Goal: Task Accomplishment & Management: Complete application form

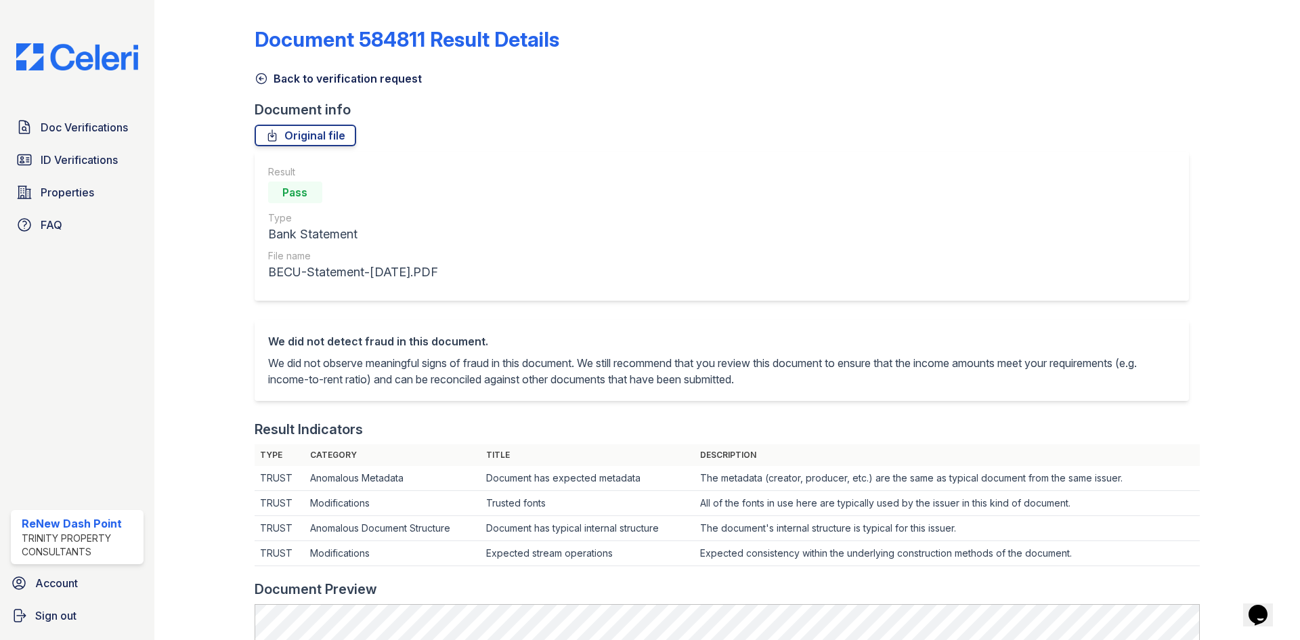
click at [97, 123] on span "Doc Verifications" at bounding box center [84, 127] width 87 height 16
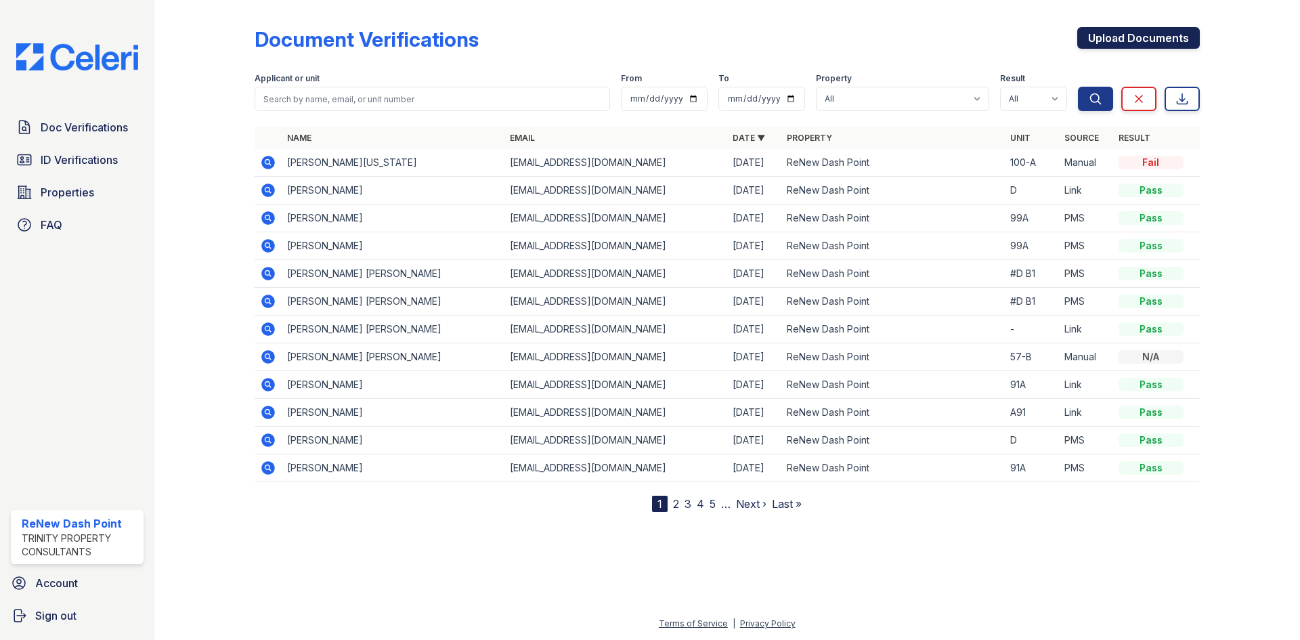
click at [1127, 39] on link "Upload Documents" at bounding box center [1138, 38] width 123 height 22
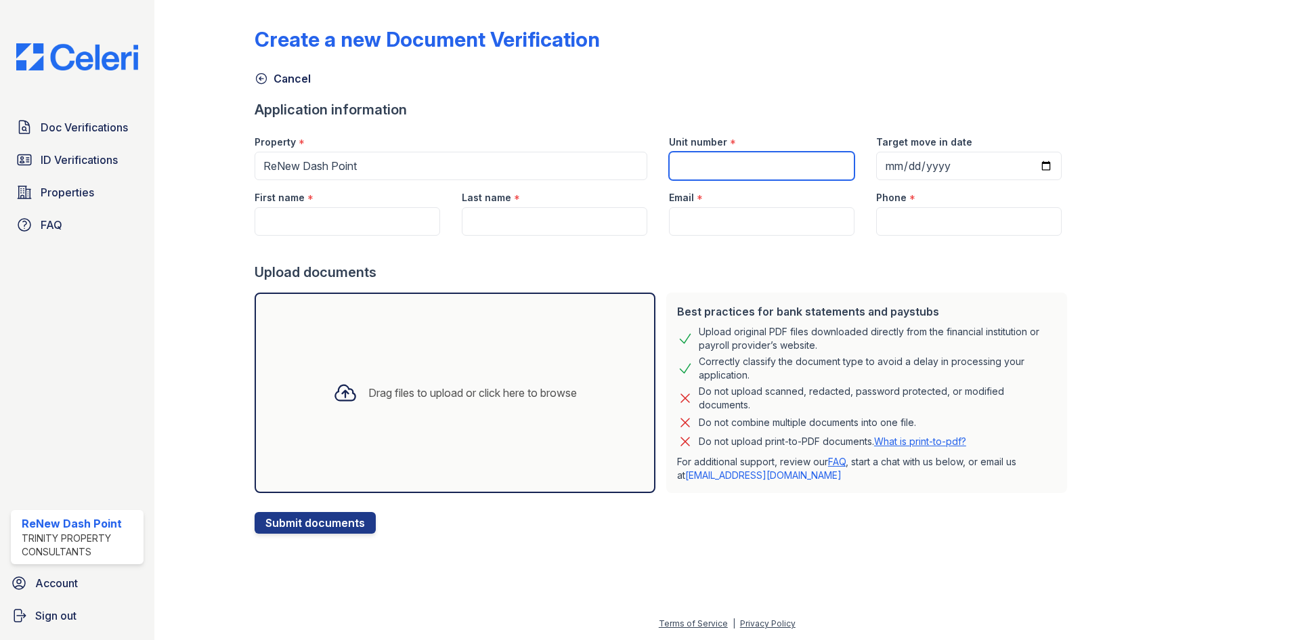
click at [718, 165] on input "Unit number" at bounding box center [762, 166] width 186 height 28
click at [717, 175] on input "Unit number" at bounding box center [762, 166] width 186 height 28
type input "58-a"
click at [879, 165] on input "Target move in date" at bounding box center [969, 166] width 186 height 28
type input "2025-10-04"
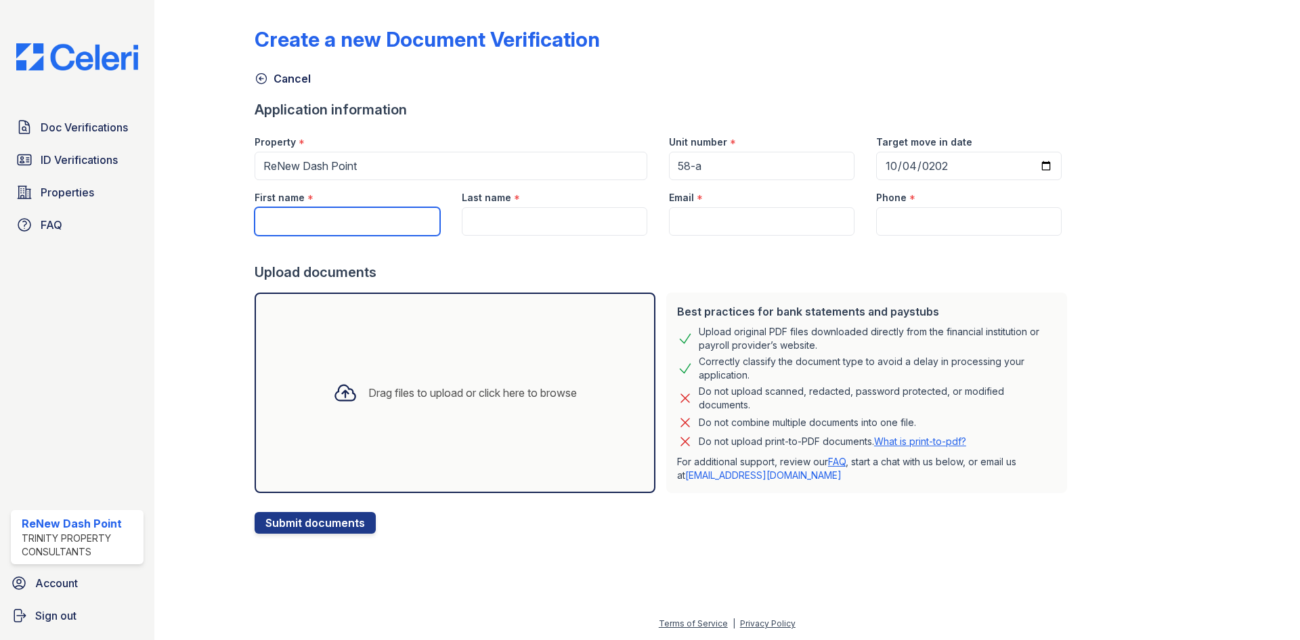
click at [432, 226] on input "First name" at bounding box center [348, 221] width 186 height 28
click at [102, 164] on span "ID Verifications" at bounding box center [79, 160] width 77 height 16
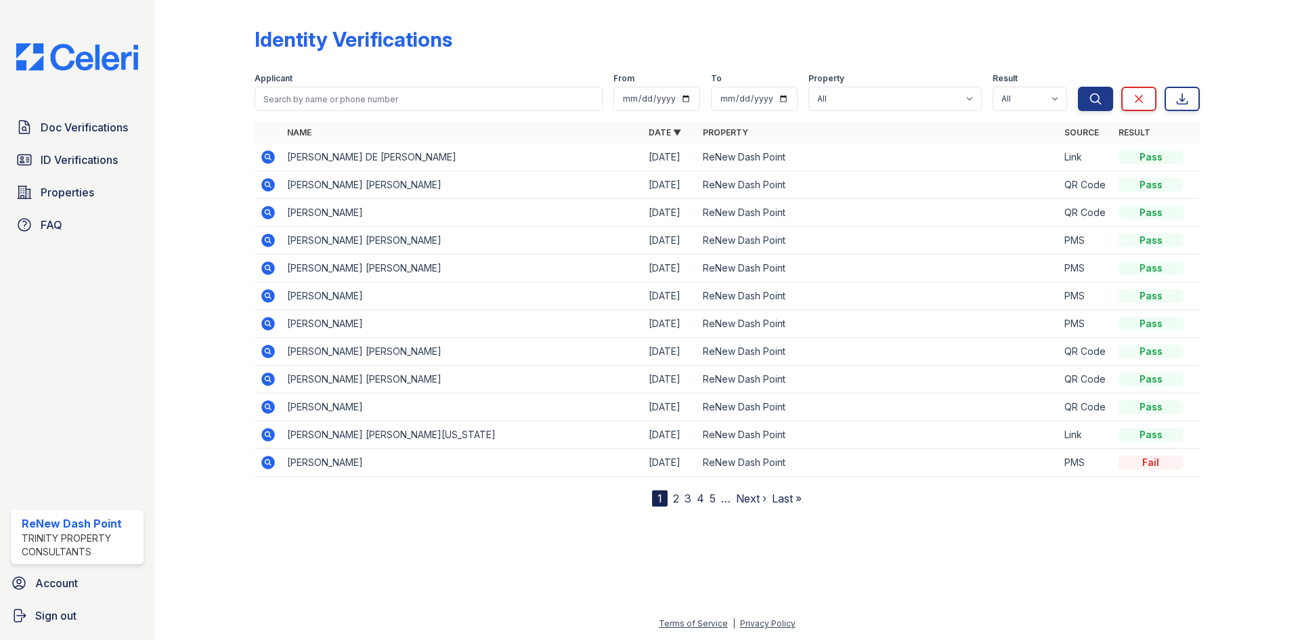
click at [679, 500] on link "2" at bounding box center [676, 499] width 6 height 14
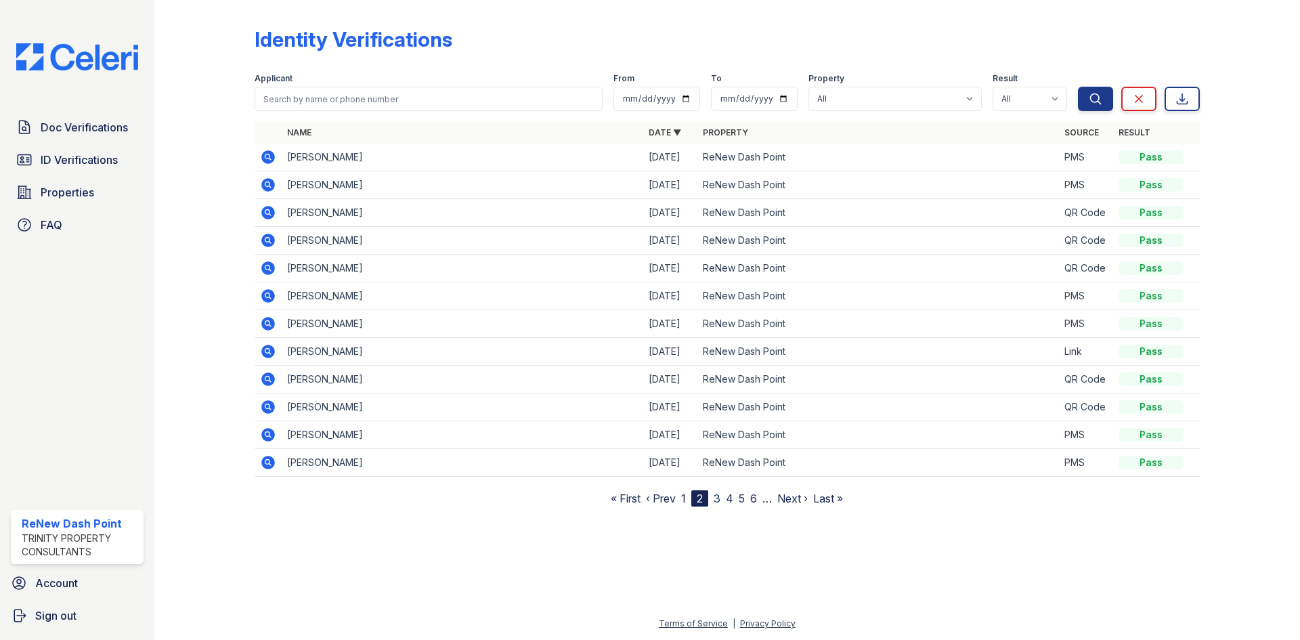
click at [718, 500] on link "3" at bounding box center [717, 499] width 7 height 14
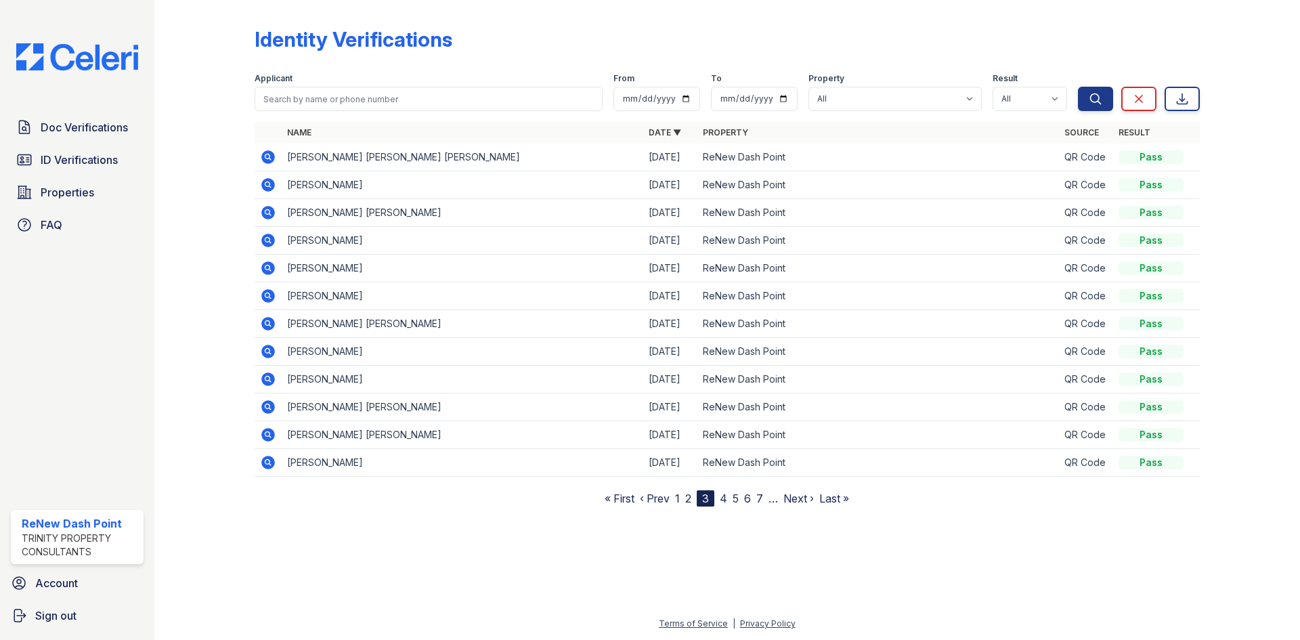
click at [727, 500] on link "4" at bounding box center [723, 499] width 7 height 14
click at [735, 498] on nav "« First ‹ Prev 1 2 3 4 5 6 7 8 … Next › Last »" at bounding box center [727, 498] width 257 height 16
click at [729, 498] on link "5" at bounding box center [730, 499] width 6 height 14
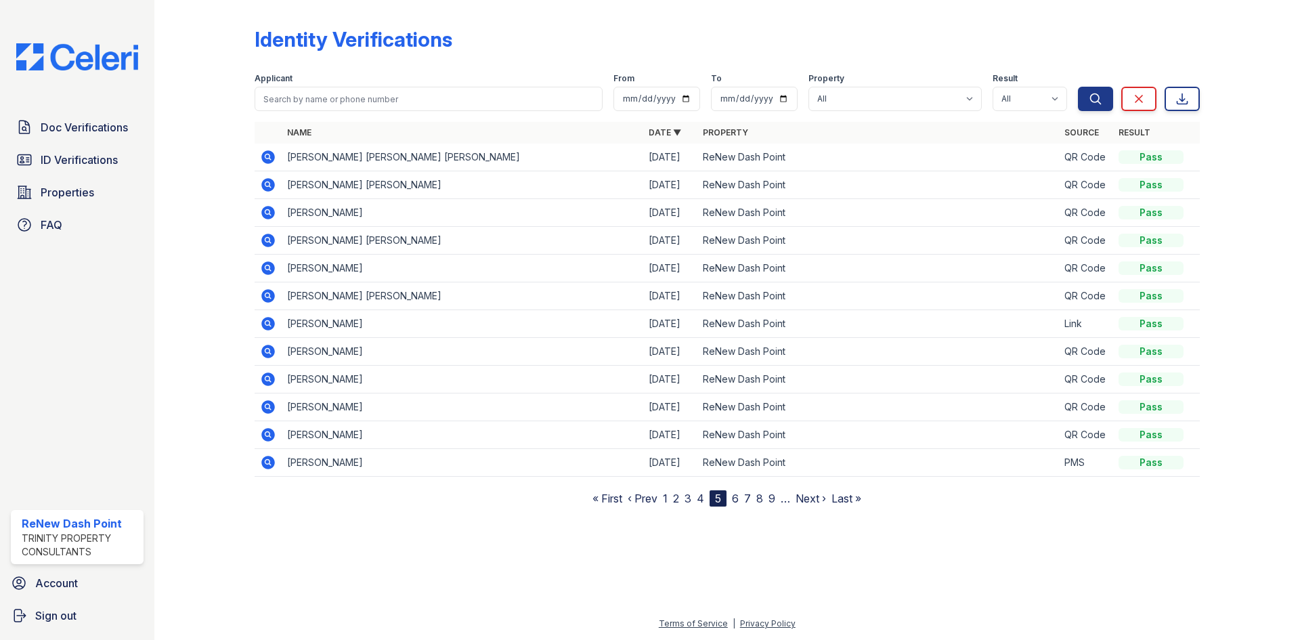
click at [736, 500] on link "6" at bounding box center [735, 499] width 7 height 14
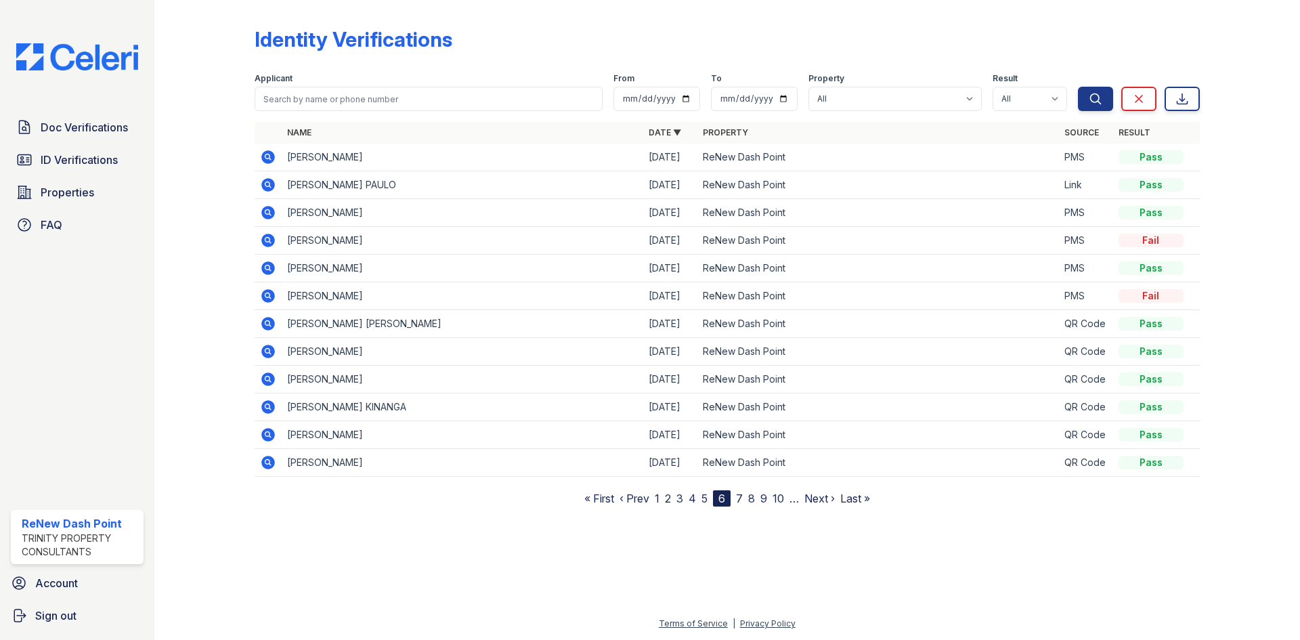
click at [735, 501] on nav "« First ‹ Prev 1 2 3 4 5 6 7 8 9 10 … Next › Last »" at bounding box center [727, 498] width 286 height 16
click at [737, 499] on link "7" at bounding box center [739, 499] width 7 height 14
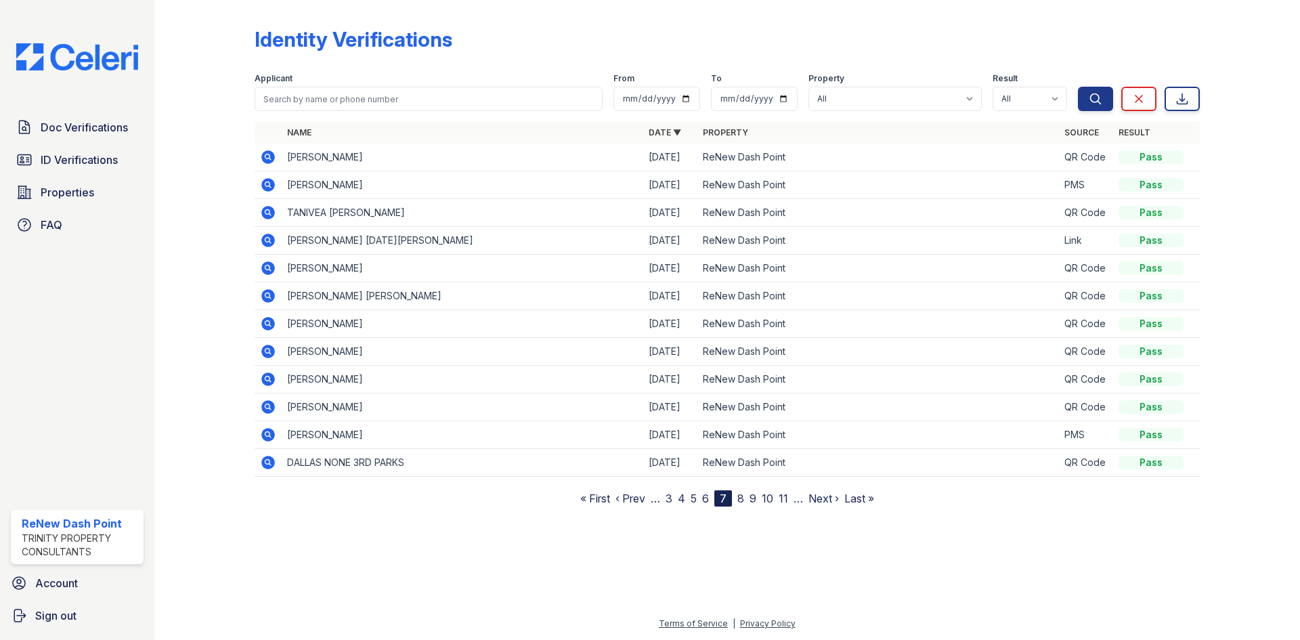
click at [744, 496] on link "8" at bounding box center [740, 499] width 7 height 14
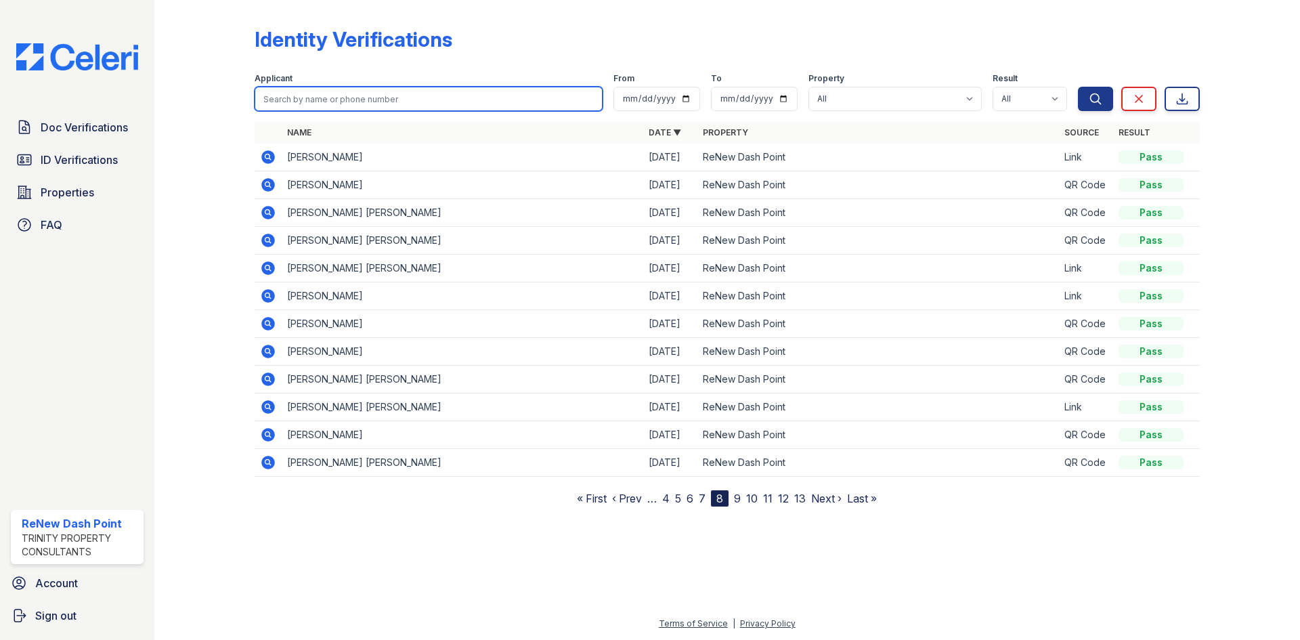
click at [483, 104] on input "search" at bounding box center [429, 99] width 348 height 24
type input "robert"
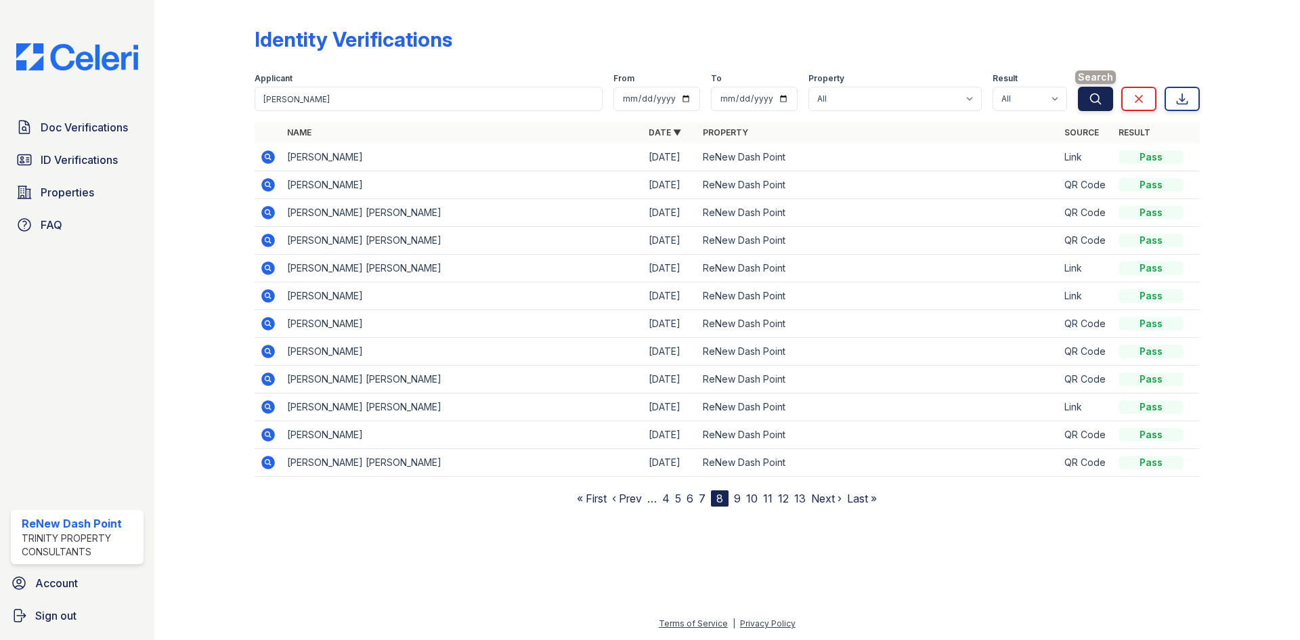
click at [1104, 95] on button "Search" at bounding box center [1095, 99] width 35 height 24
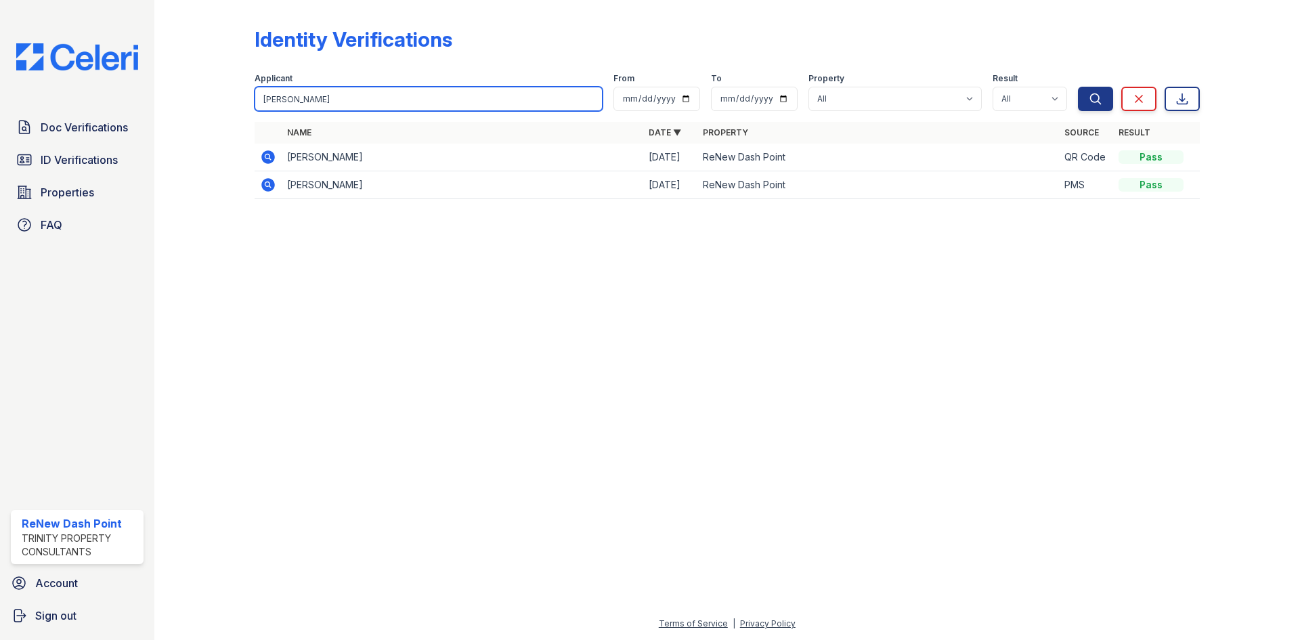
click at [472, 103] on input "robert" at bounding box center [429, 99] width 348 height 24
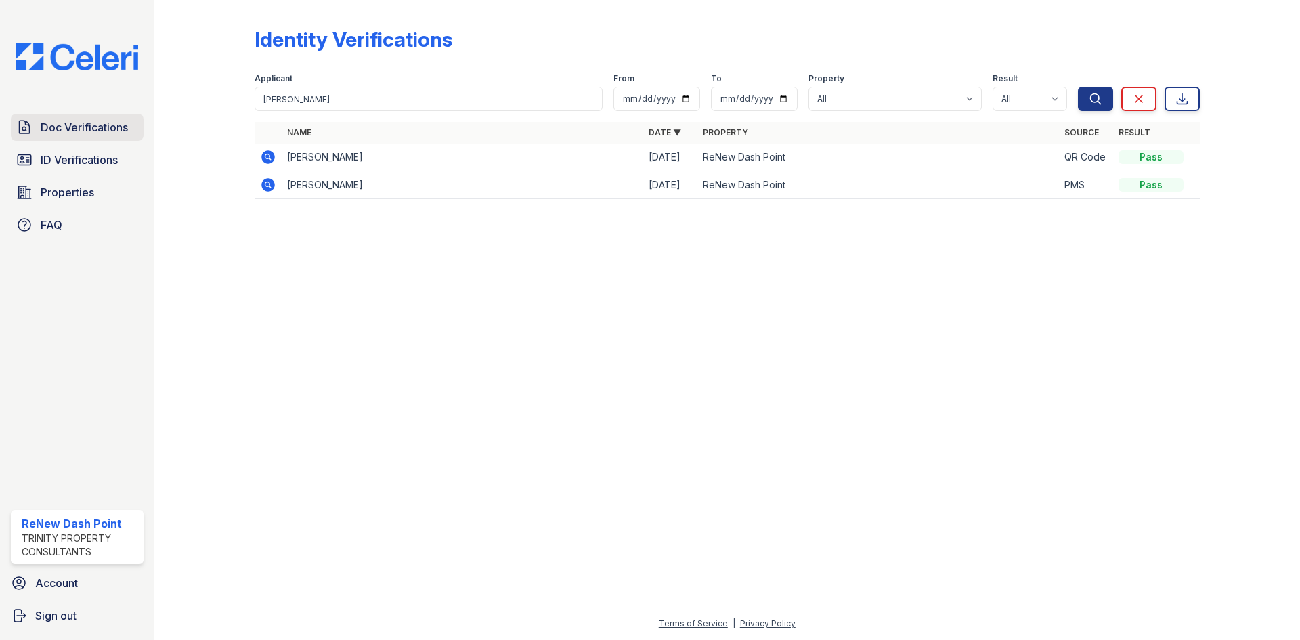
click at [111, 120] on span "Doc Verifications" at bounding box center [84, 127] width 87 height 16
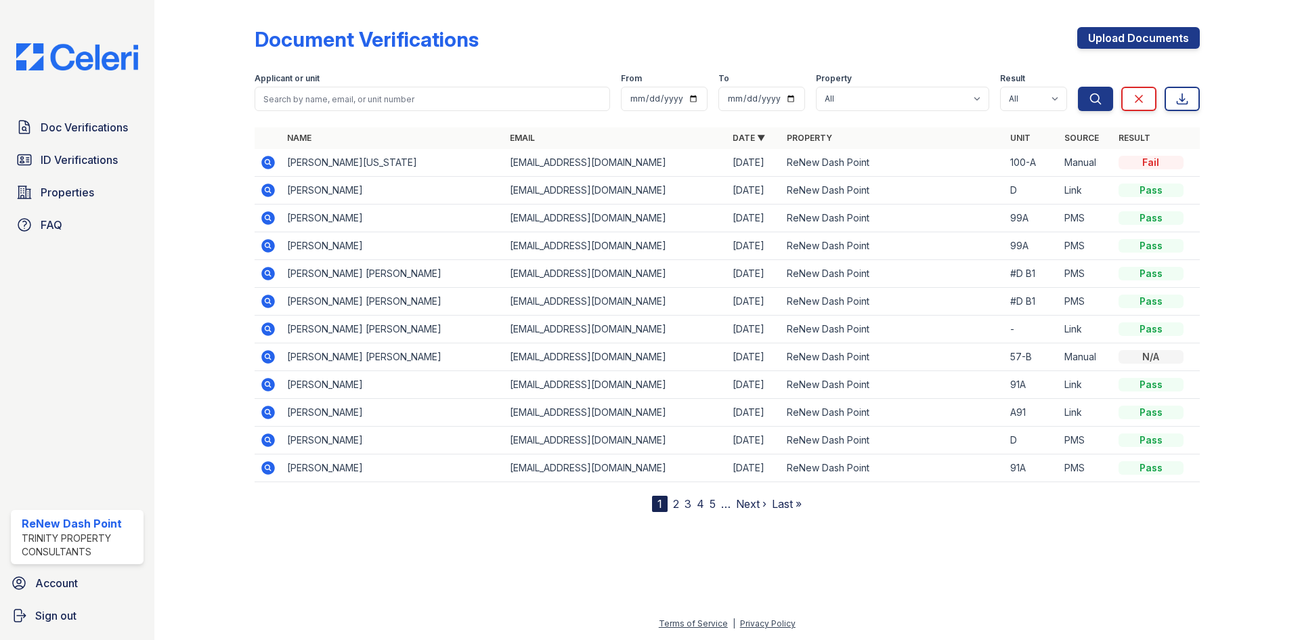
click at [1135, 22] on div "Document Verifications Upload Documents Filter Applicant or unit From To Proper…" at bounding box center [727, 258] width 945 height 507
click at [1136, 37] on link "Upload Documents" at bounding box center [1138, 38] width 123 height 22
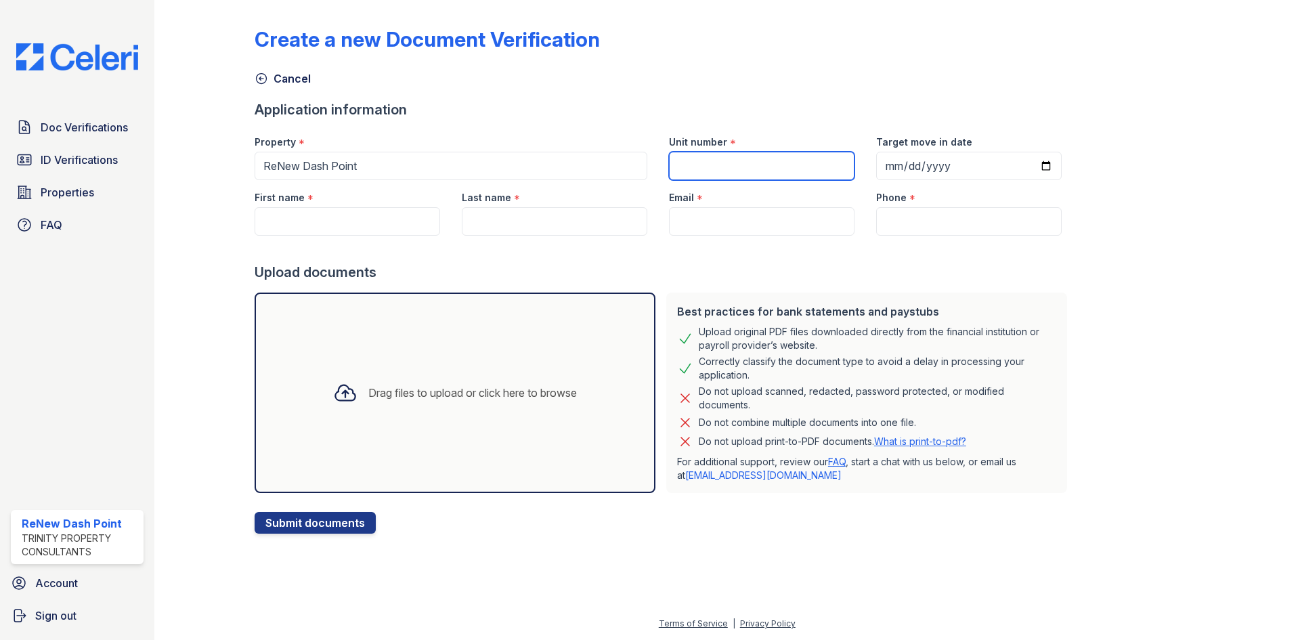
click at [750, 179] on input "Unit number" at bounding box center [762, 166] width 186 height 28
type input "58-a"
click at [916, 169] on input "Target move in date" at bounding box center [969, 166] width 186 height 28
click at [900, 170] on input "Target move in date" at bounding box center [969, 166] width 186 height 28
click at [346, 215] on input "First name" at bounding box center [348, 221] width 186 height 28
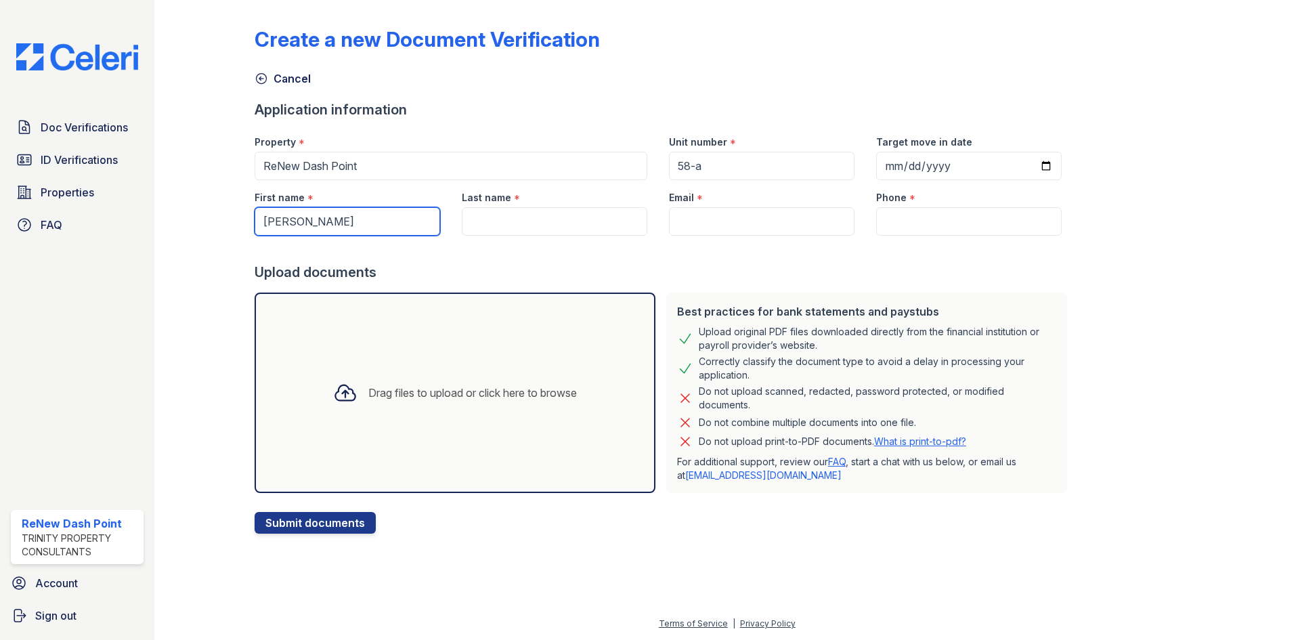
type input "Robert"
click at [502, 221] on input "Last name" at bounding box center [555, 221] width 186 height 28
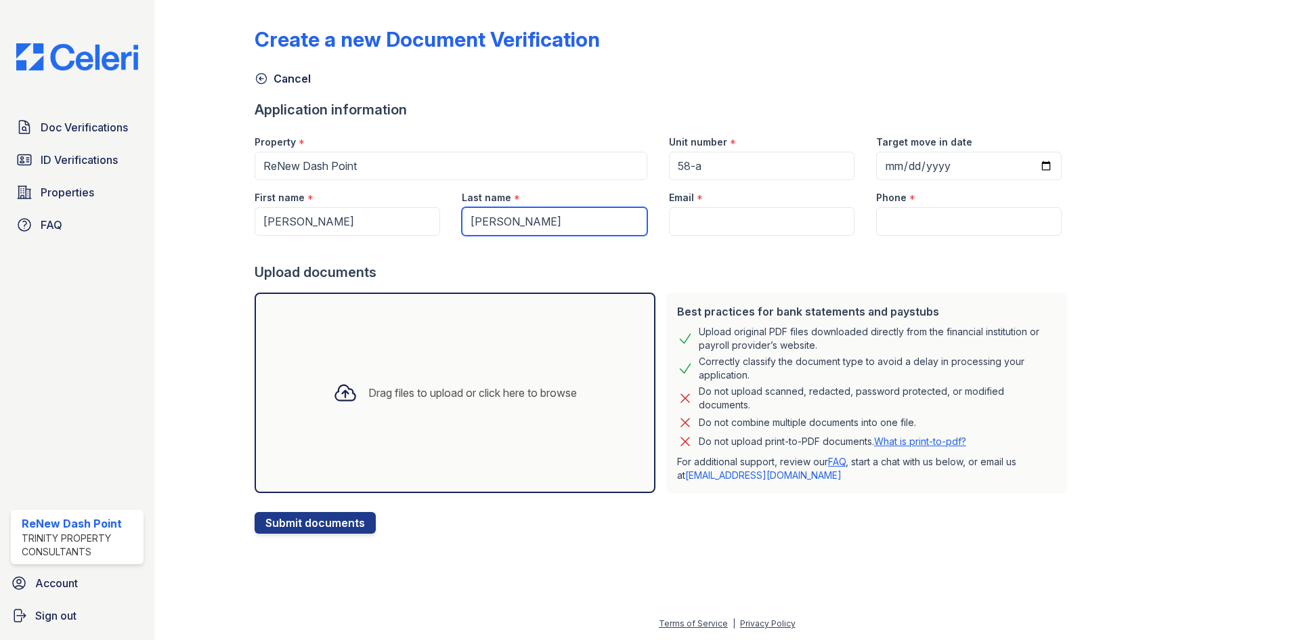
type input "Cameron"
click at [771, 234] on input "Email" at bounding box center [762, 221] width 186 height 28
paste input "junecameron124@gmail.com"
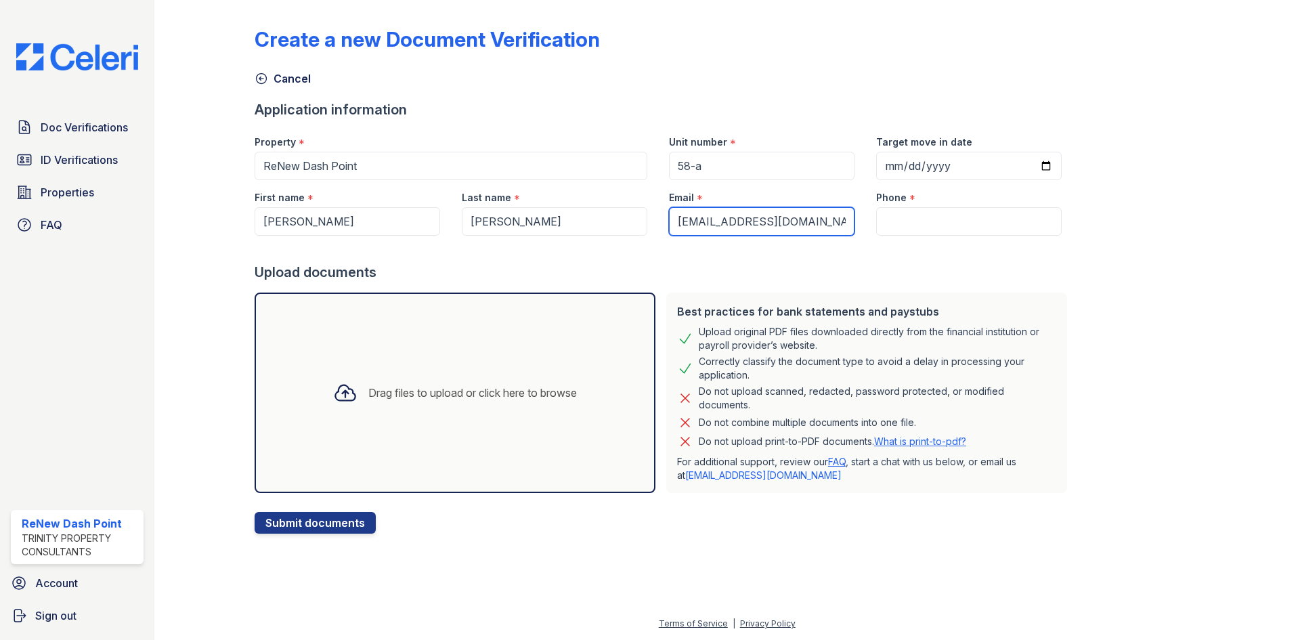
type input "junecameron124@gmail.com"
click at [904, 214] on input "Phone" at bounding box center [969, 221] width 186 height 28
paste input "(206) 584-6112"
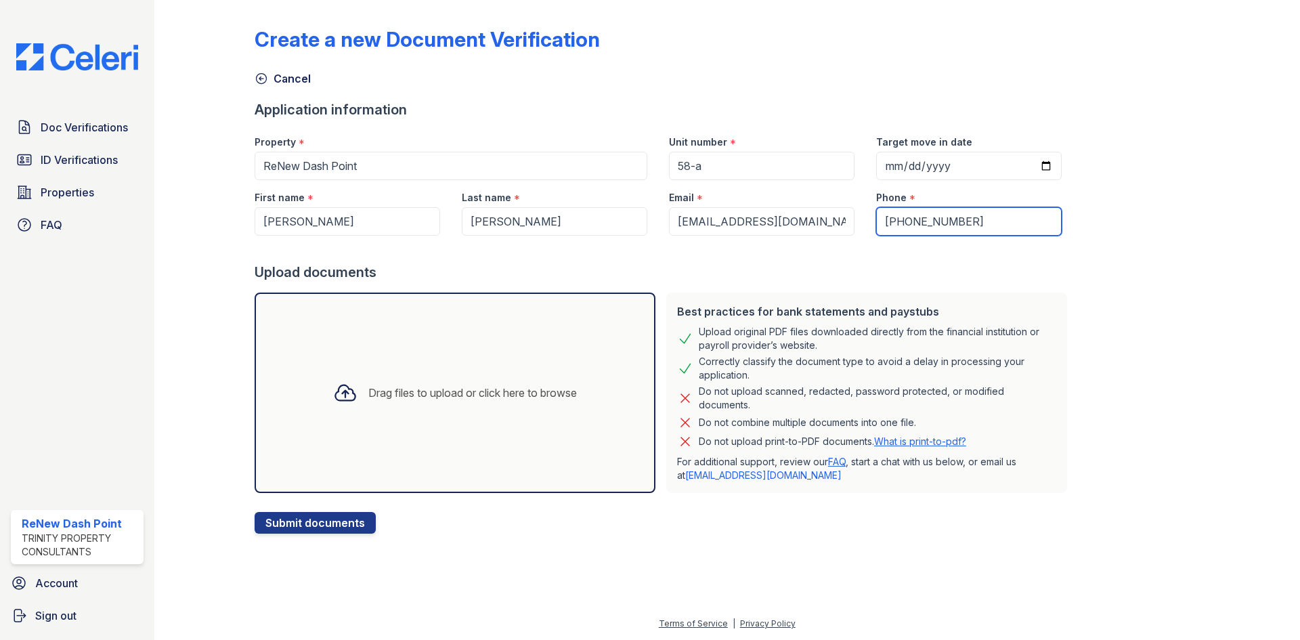
type input "(206) 584-6112"
click at [1130, 243] on div "Create a new Document Verification Cancel Application information Property * Re…" at bounding box center [727, 269] width 945 height 528
click at [403, 408] on div "Drag files to upload or click here to browse" at bounding box center [454, 393] width 265 height 46
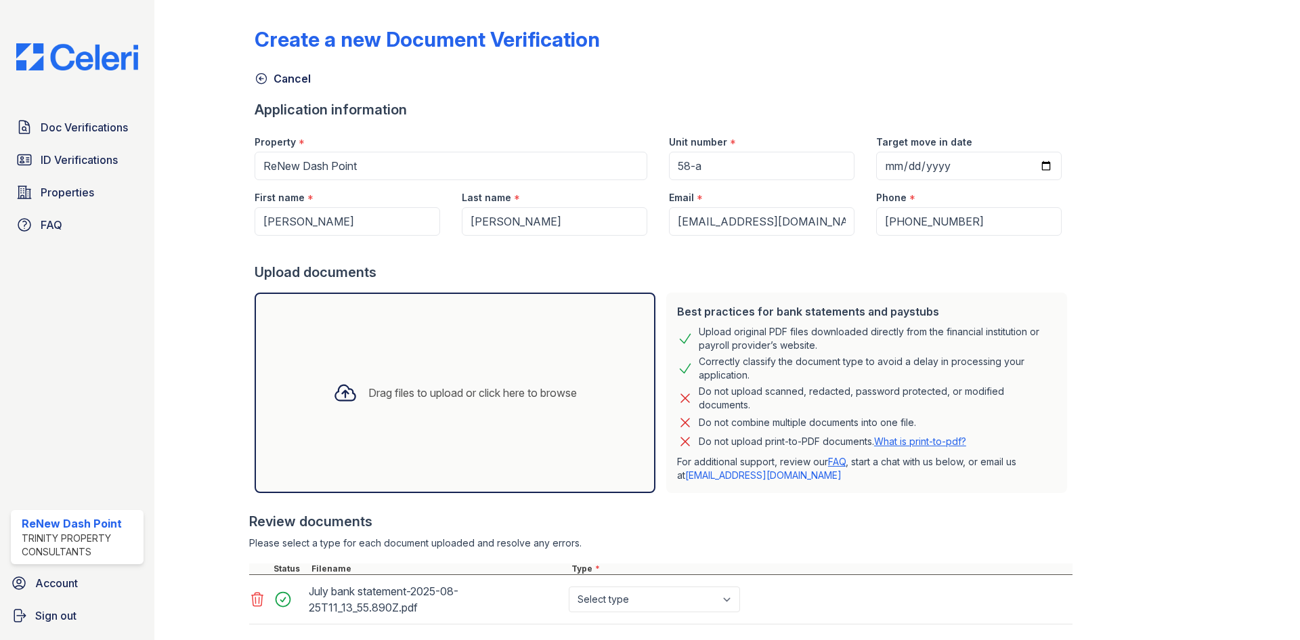
click at [393, 357] on div "Drag files to upload or click here to browse" at bounding box center [455, 393] width 401 height 200
click at [456, 351] on div "Drag files to upload or click here to browse" at bounding box center [455, 393] width 401 height 200
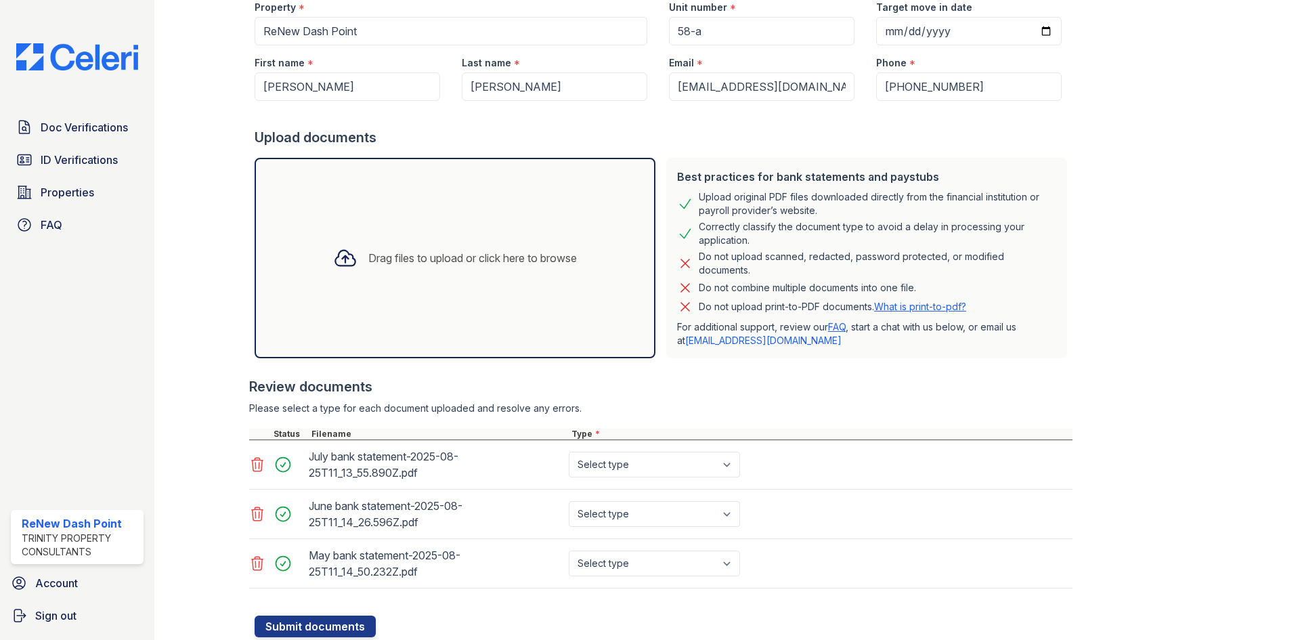
scroll to position [178, 0]
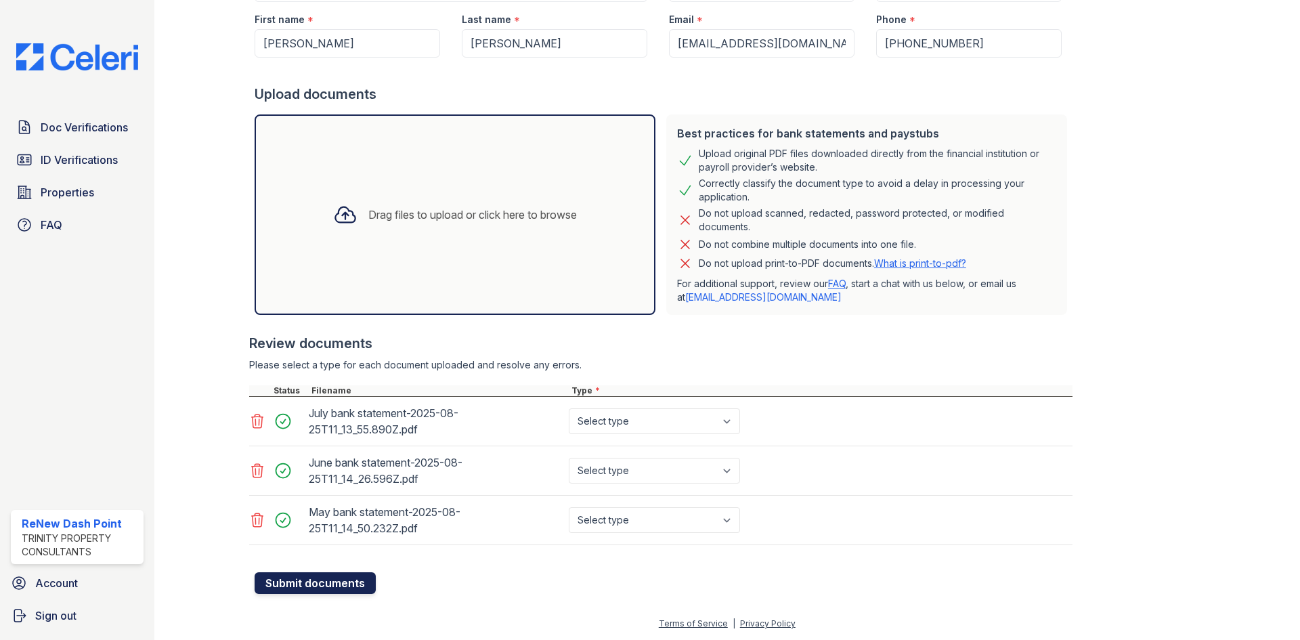
click at [340, 584] on button "Submit documents" at bounding box center [315, 583] width 121 height 22
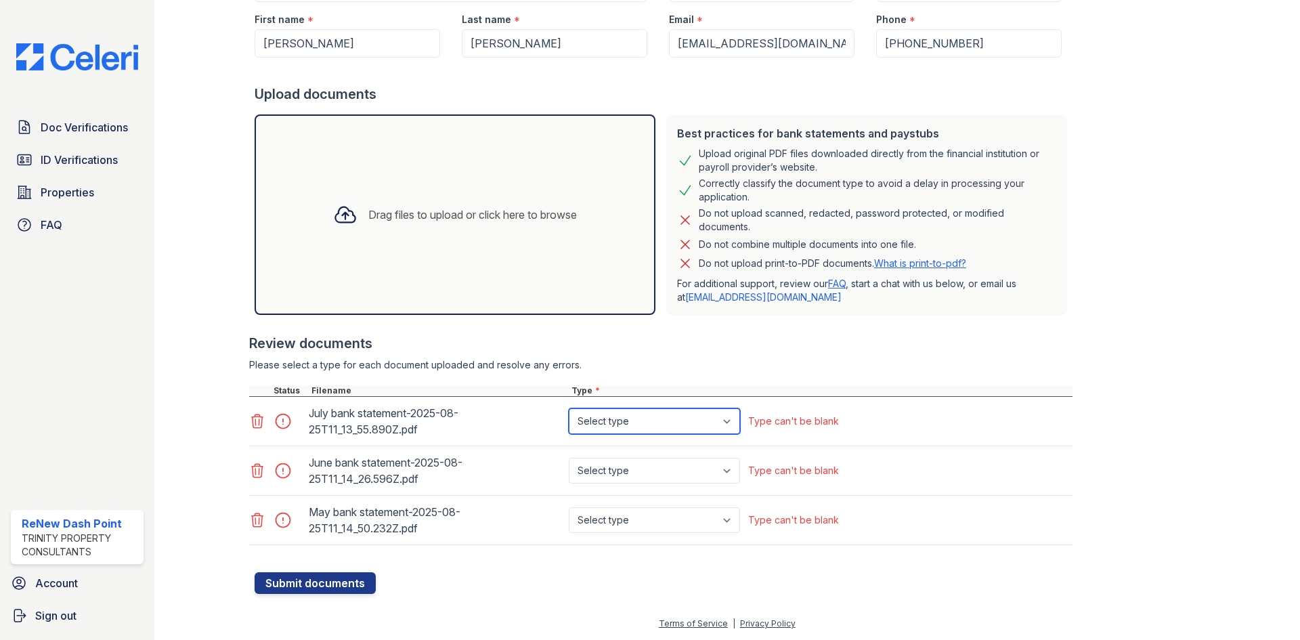
click at [672, 421] on select "Select type Paystub Bank Statement Offer Letter Tax Documents Benefit Award Let…" at bounding box center [654, 421] width 171 height 26
select select "bank_statement"
click at [569, 408] on select "Select type Paystub Bank Statement Offer Letter Tax Documents Benefit Award Let…" at bounding box center [654, 421] width 171 height 26
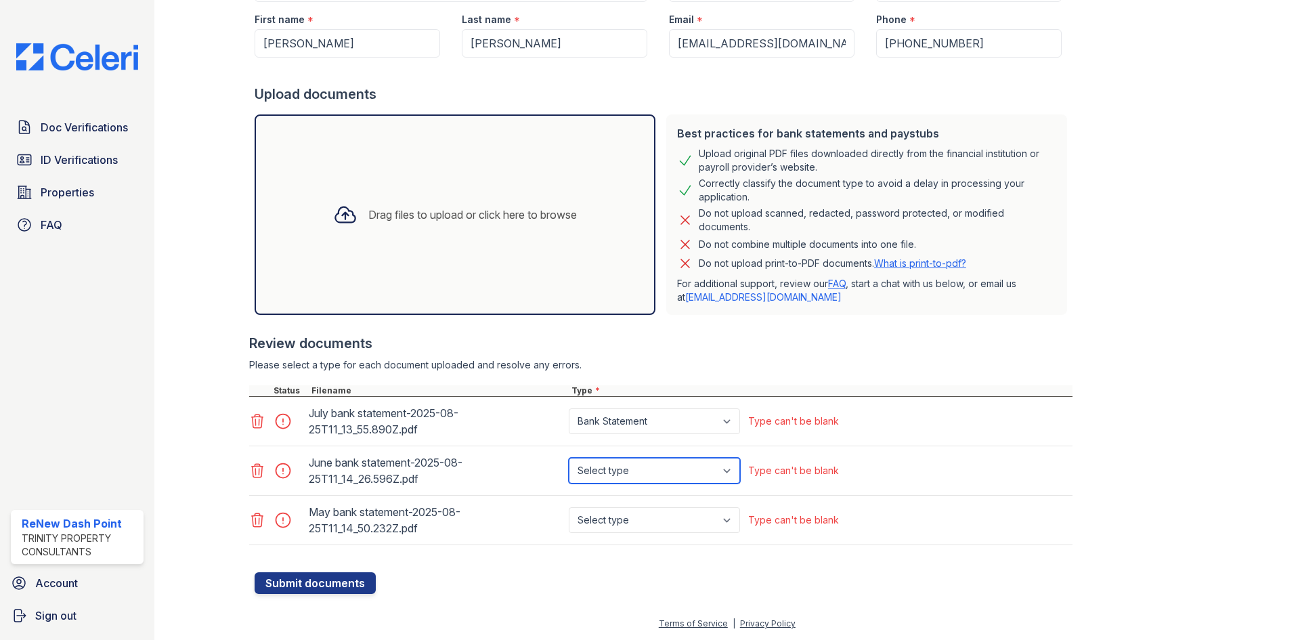
click at [682, 470] on select "Select type Paystub Bank Statement Offer Letter Tax Documents Benefit Award Let…" at bounding box center [654, 471] width 171 height 26
select select "bank_statement"
click at [569, 458] on select "Select type Paystub Bank Statement Offer Letter Tax Documents Benefit Award Let…" at bounding box center [654, 471] width 171 height 26
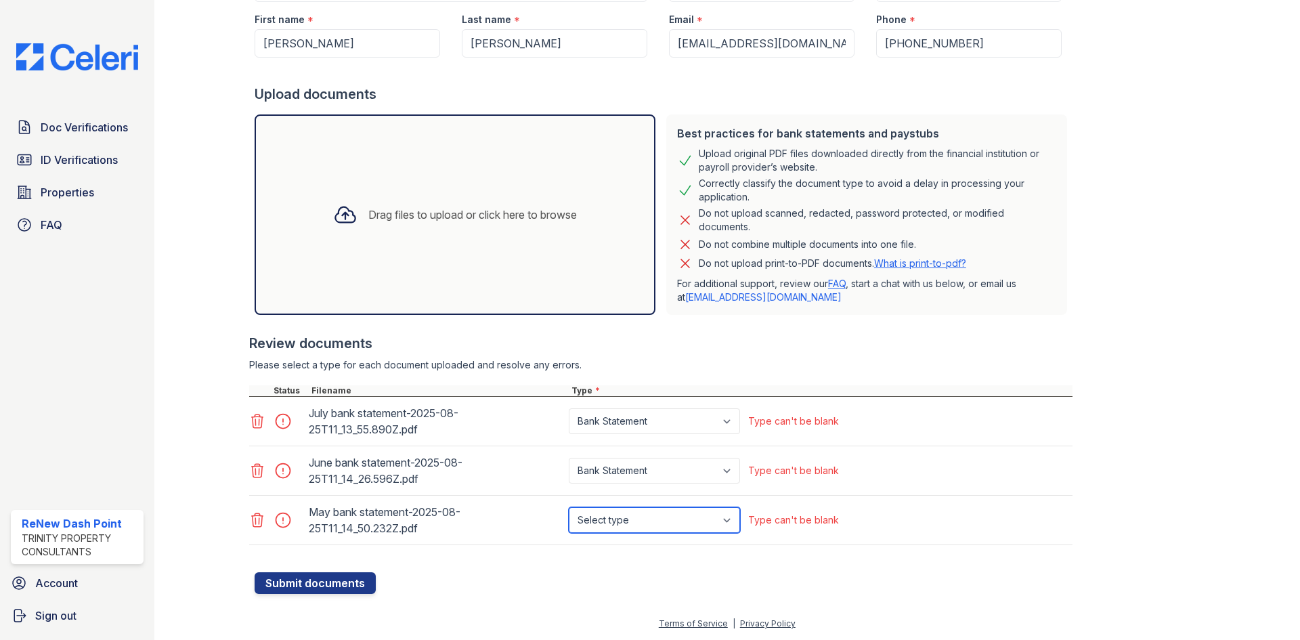
click at [686, 515] on select "Select type Paystub Bank Statement Offer Letter Tax Documents Benefit Award Let…" at bounding box center [654, 520] width 171 height 26
select select "bank_statement"
click at [569, 507] on select "Select type Paystub Bank Statement Offer Letter Tax Documents Benefit Award Let…" at bounding box center [654, 520] width 171 height 26
click at [356, 584] on button "Submit documents" at bounding box center [315, 583] width 121 height 22
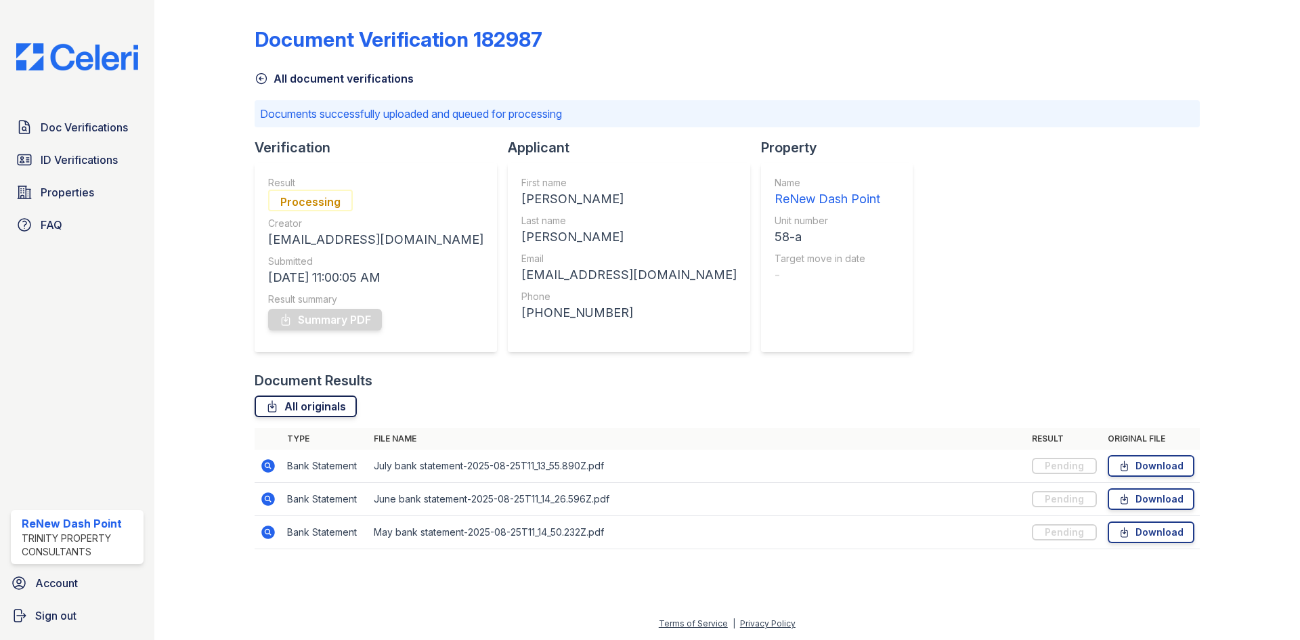
click at [338, 408] on link "All originals" at bounding box center [306, 406] width 102 height 22
click at [533, 413] on div "All originals" at bounding box center [727, 406] width 945 height 22
click at [690, 397] on div "All originals" at bounding box center [727, 406] width 945 height 22
click at [1090, 309] on div "Document Verification 182987 All document verifications Documents successfully …" at bounding box center [727, 283] width 945 height 557
click at [270, 532] on icon at bounding box center [268, 532] width 16 height 16
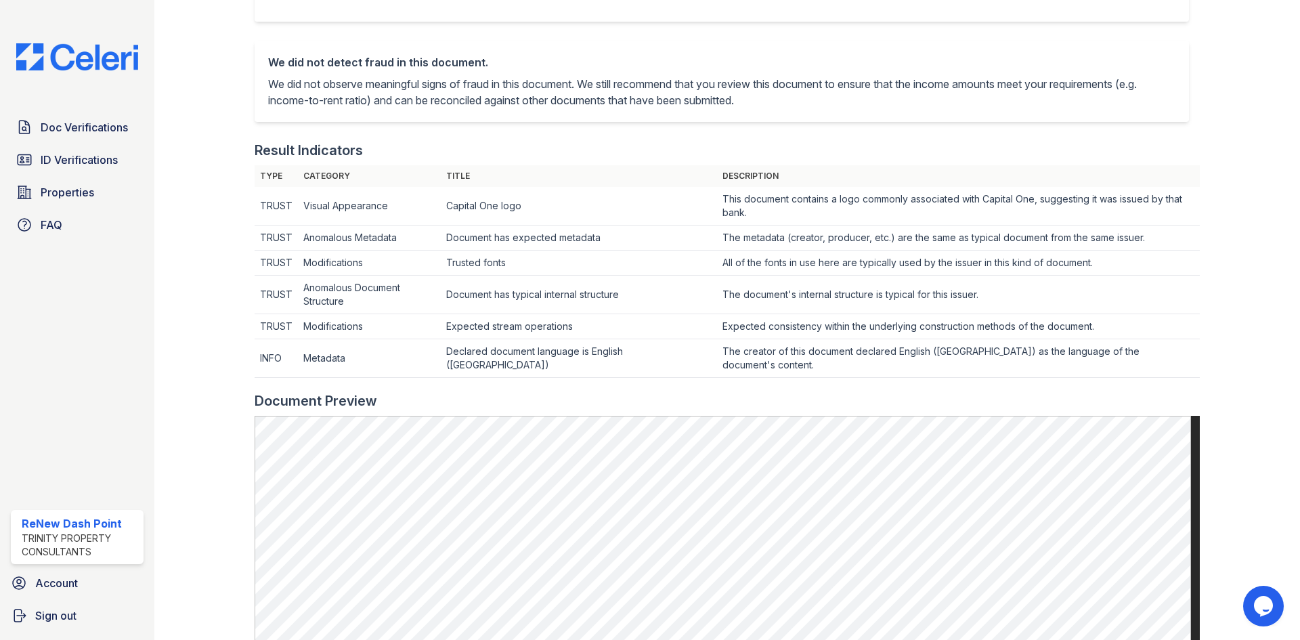
scroll to position [203, 0]
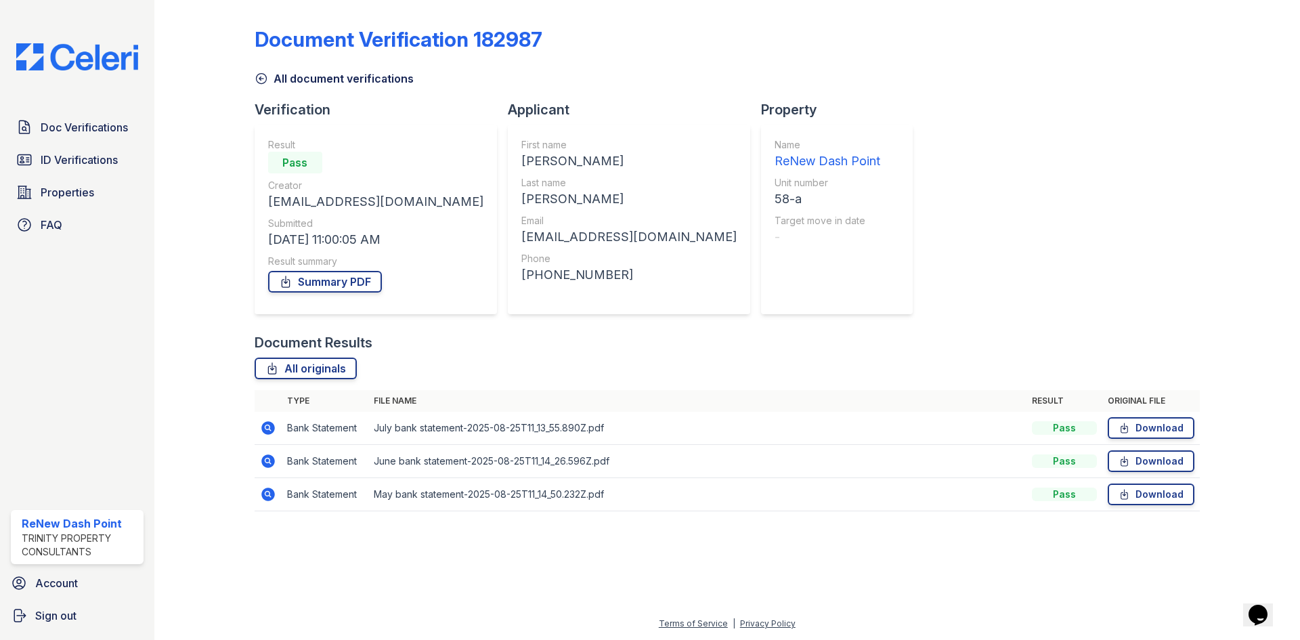
click at [270, 431] on icon at bounding box center [268, 428] width 14 height 14
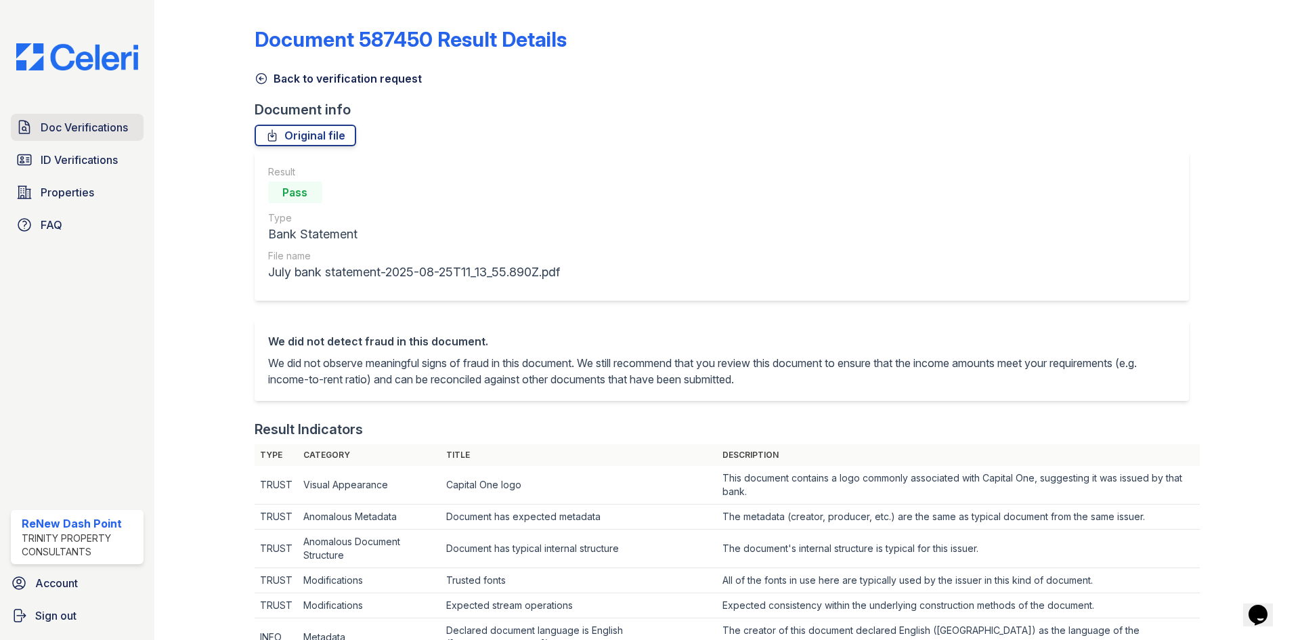
click at [87, 137] on link "Doc Verifications" at bounding box center [77, 127] width 133 height 27
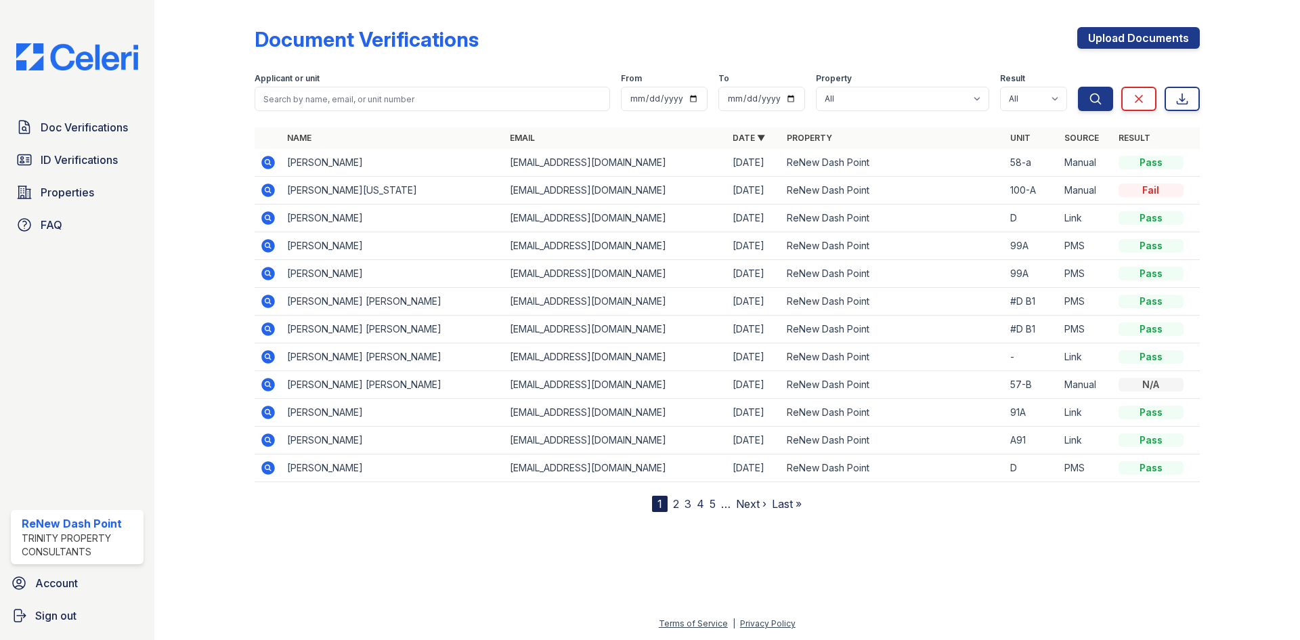
click at [272, 158] on icon at bounding box center [268, 162] width 16 height 16
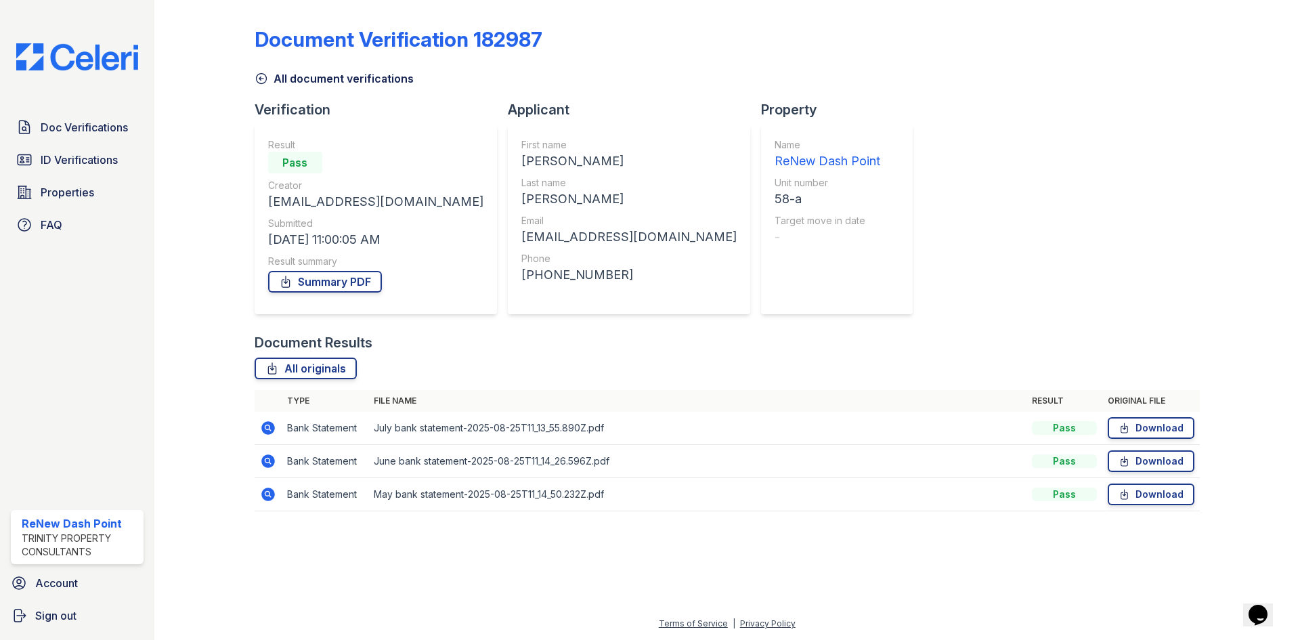
drag, startPoint x: 1073, startPoint y: 244, endPoint x: 1050, endPoint y: 247, distance: 23.9
click at [1058, 247] on div "Document Verification 182987 All document verifications Verification Result Pas…" at bounding box center [727, 264] width 945 height 519
click at [266, 429] on icon at bounding box center [268, 428] width 16 height 16
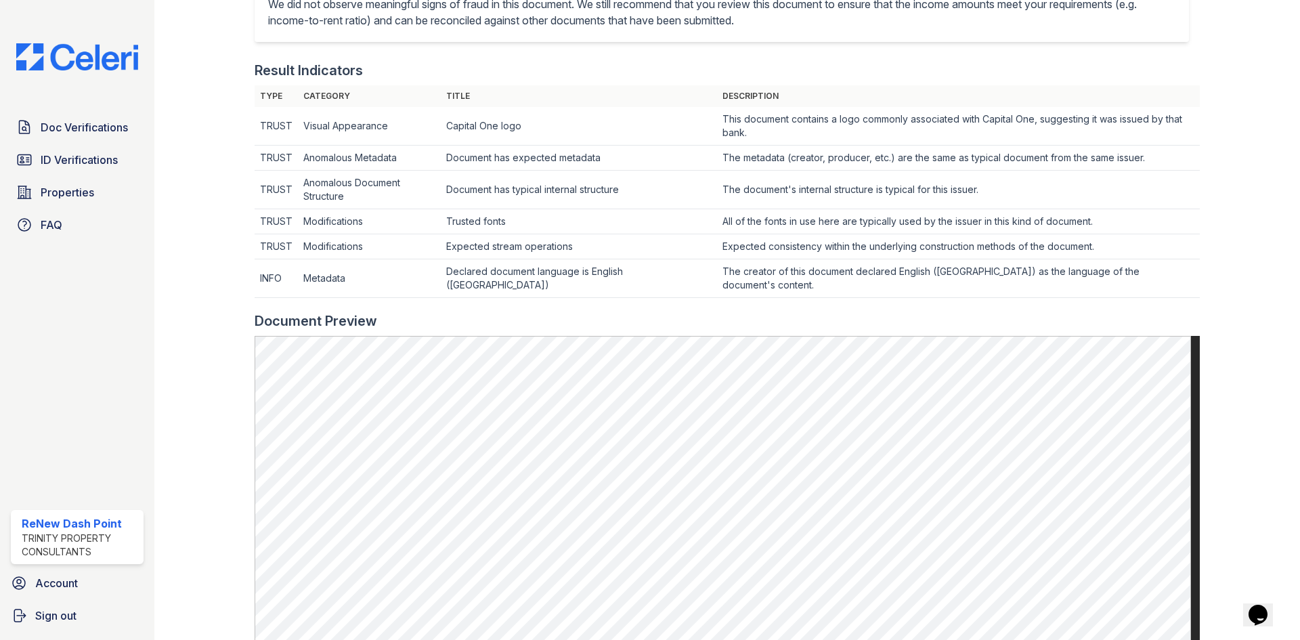
scroll to position [542, 0]
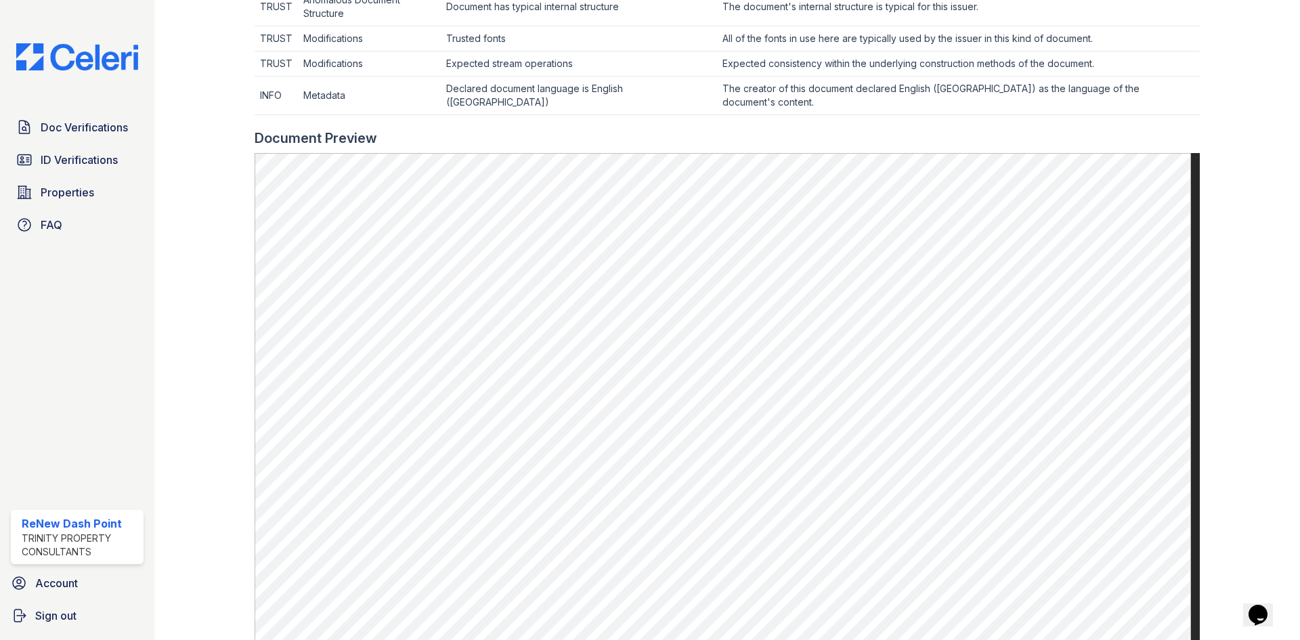
click at [1213, 336] on div at bounding box center [1239, 128] width 79 height 1329
click at [1262, 278] on div at bounding box center [1239, 128] width 79 height 1329
click at [106, 135] on span "Doc Verifications" at bounding box center [84, 127] width 87 height 16
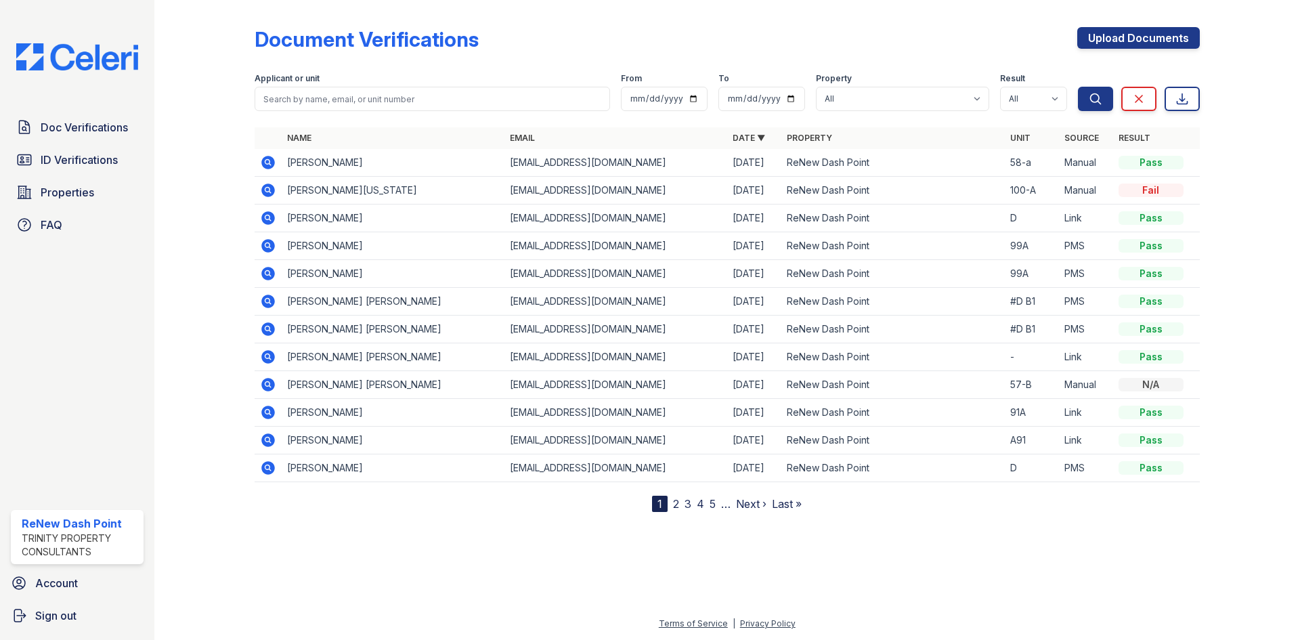
click at [268, 271] on icon at bounding box center [268, 273] width 16 height 16
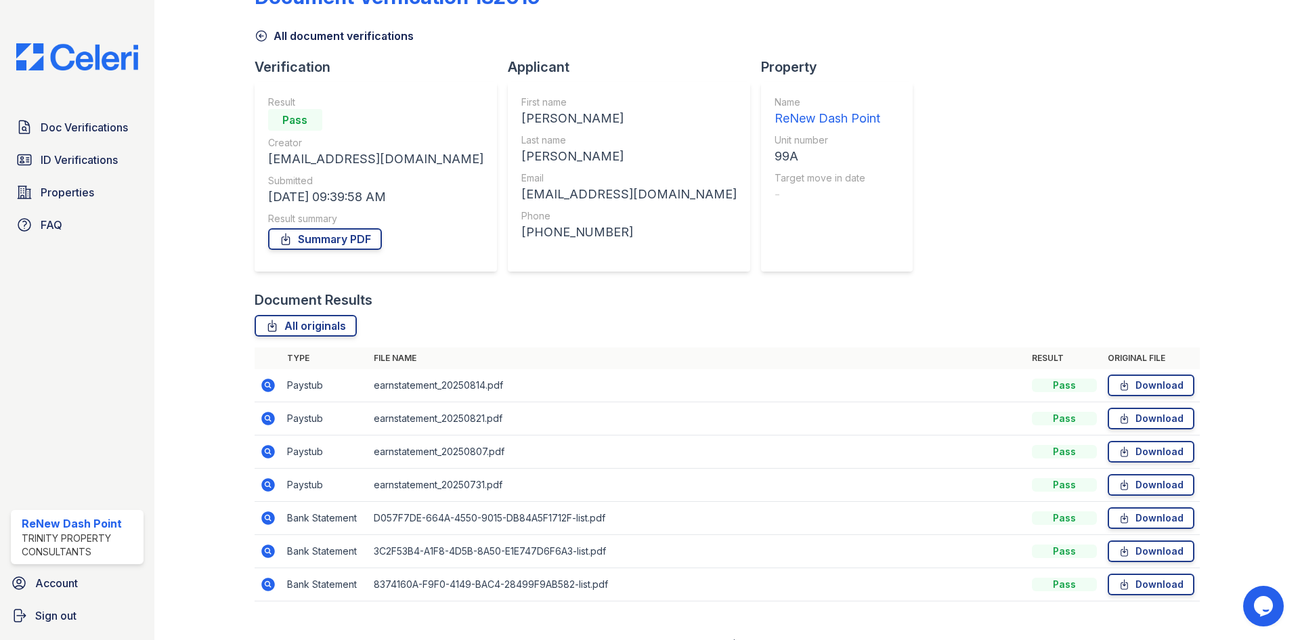
scroll to position [64, 0]
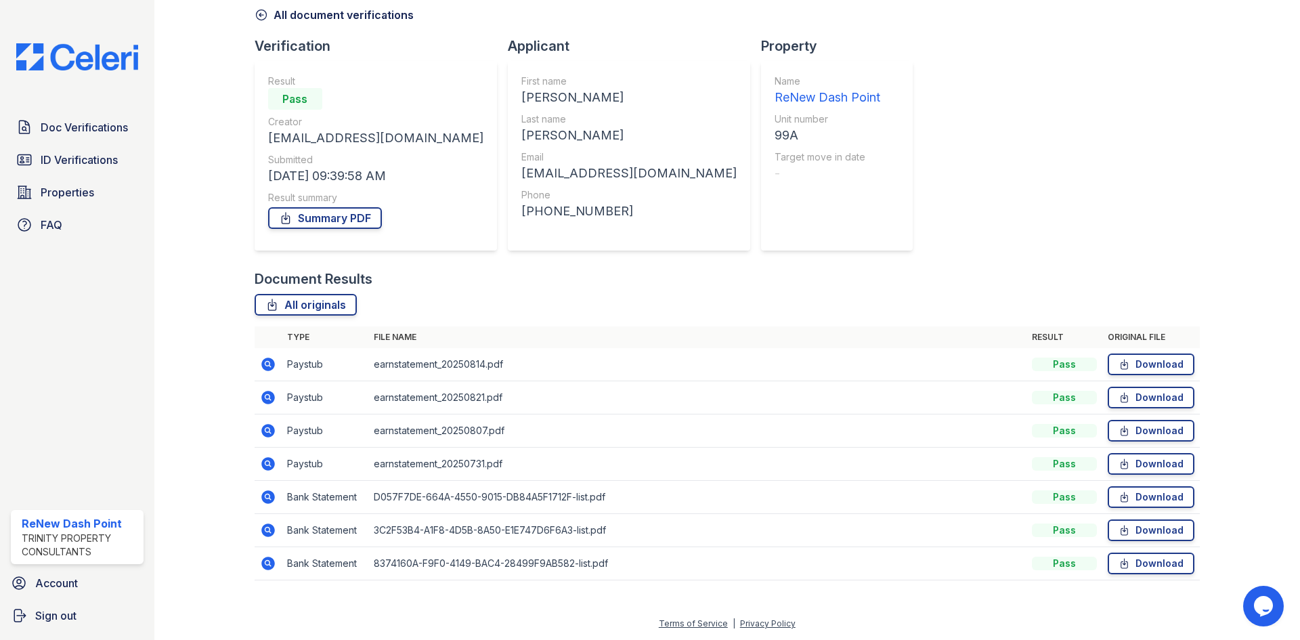
click at [270, 462] on icon at bounding box center [268, 464] width 14 height 14
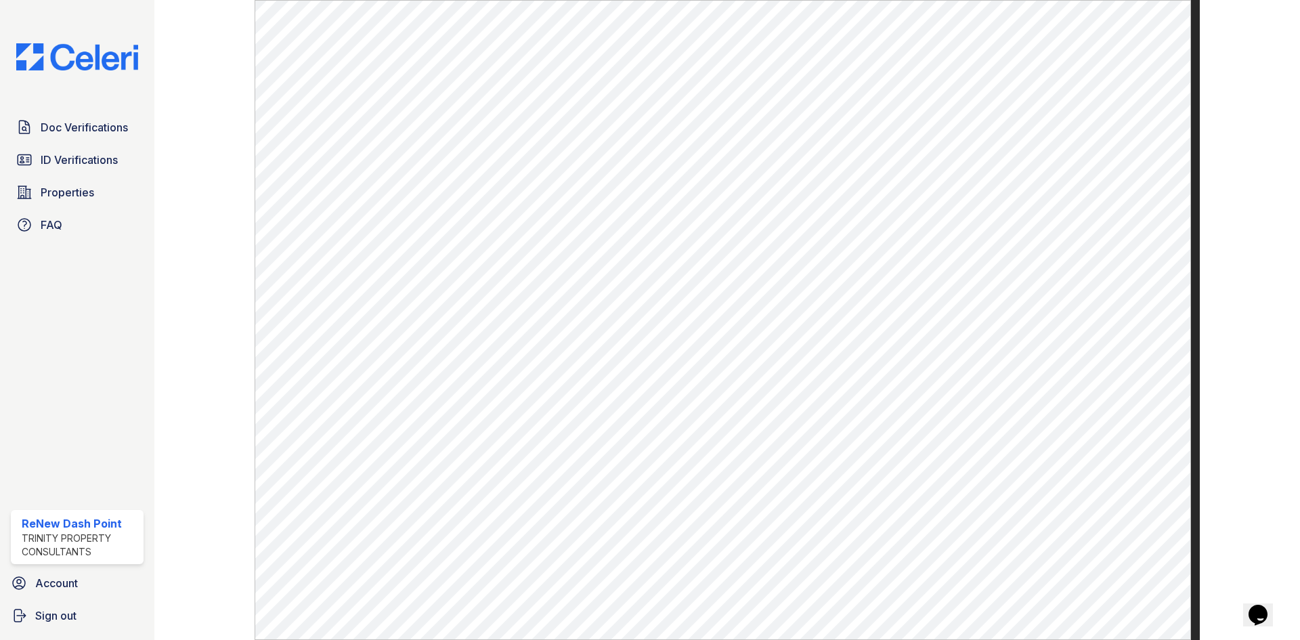
scroll to position [582, 0]
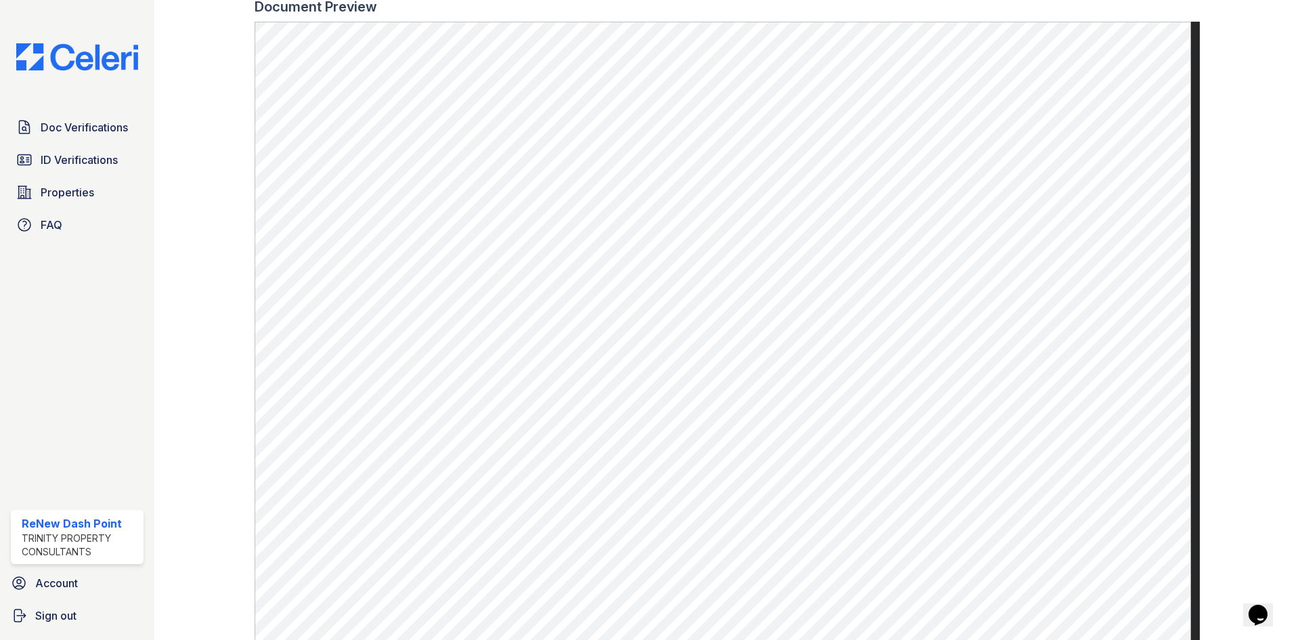
click at [200, 49] on div at bounding box center [215, 42] width 79 height 1239
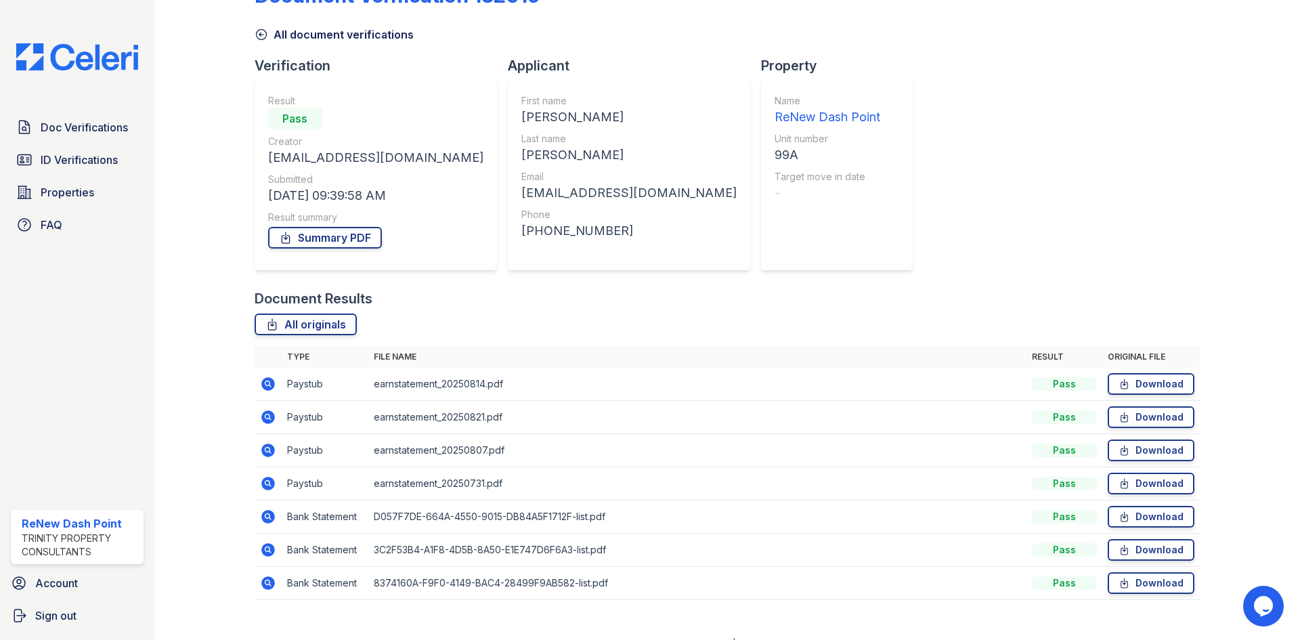
scroll to position [64, 0]
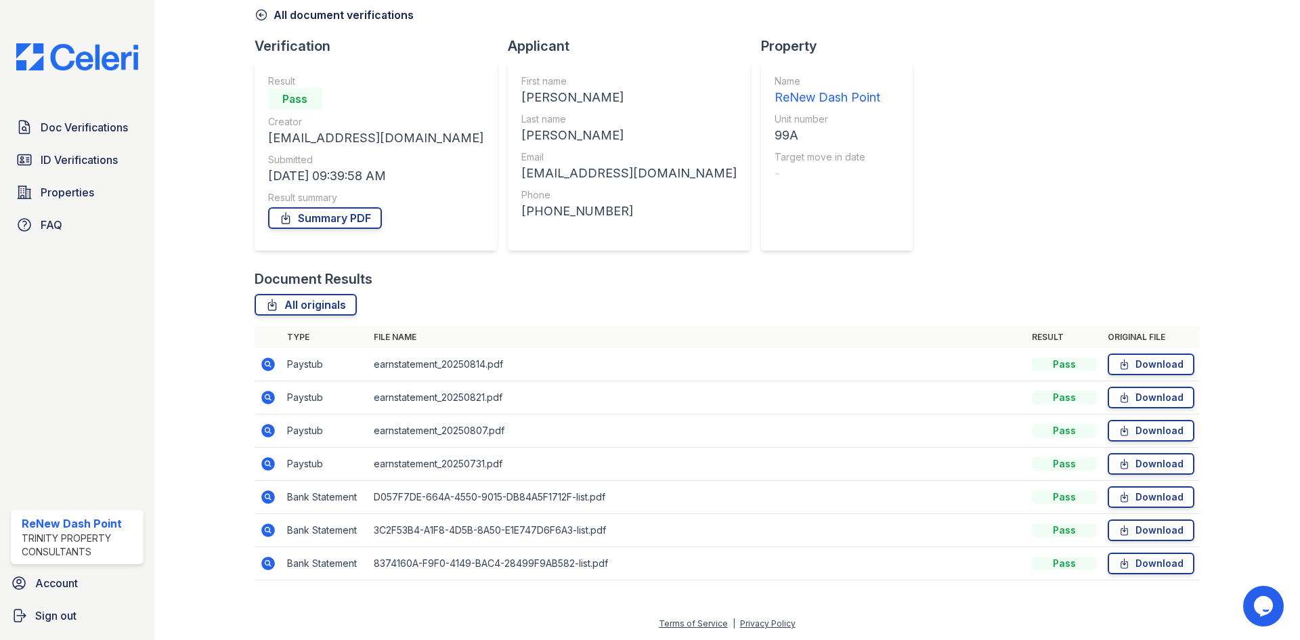
click at [260, 433] on icon at bounding box center [268, 431] width 16 height 16
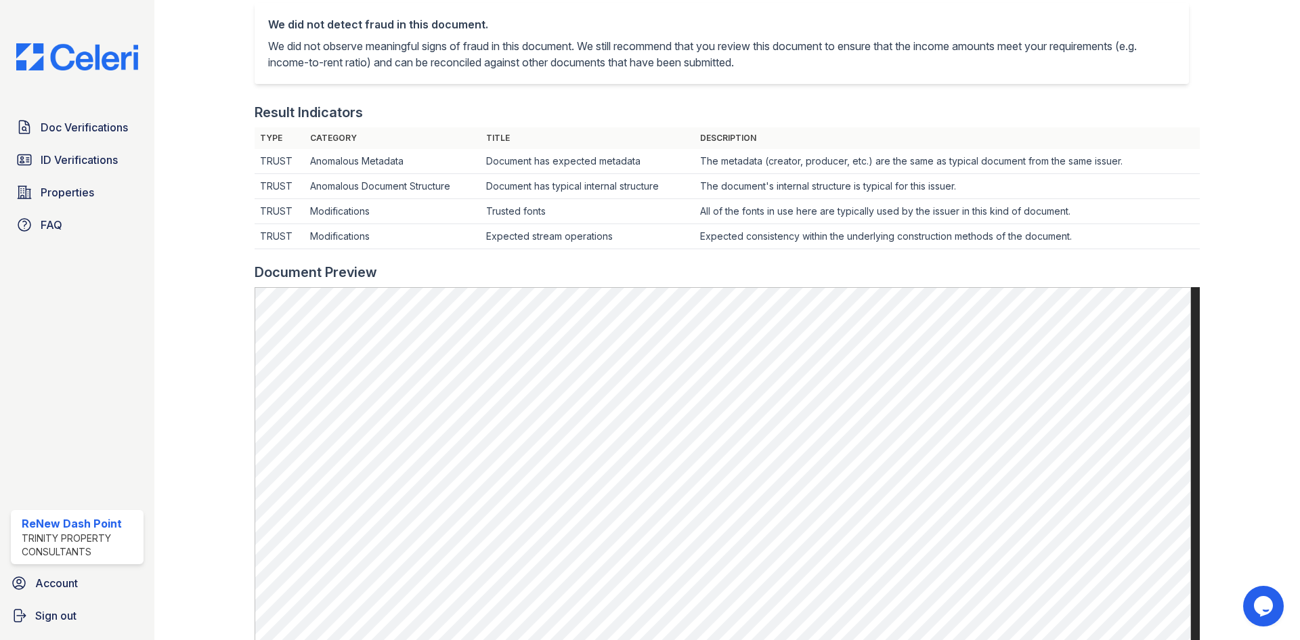
scroll to position [339, 0]
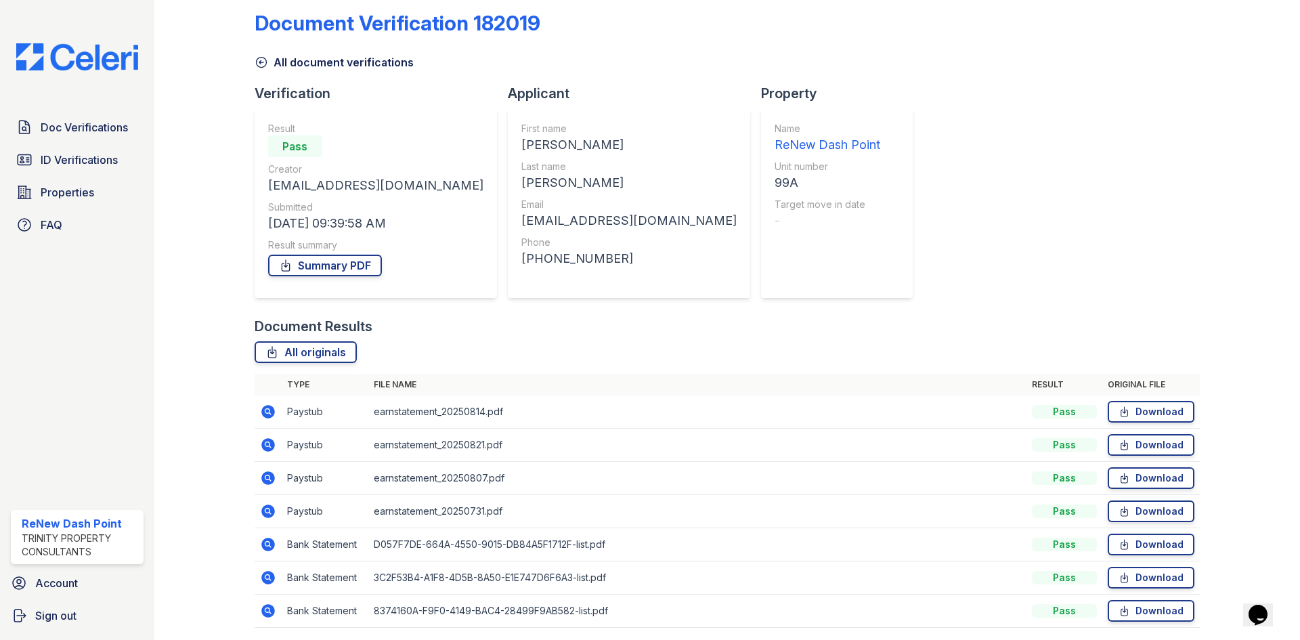
scroll to position [64, 0]
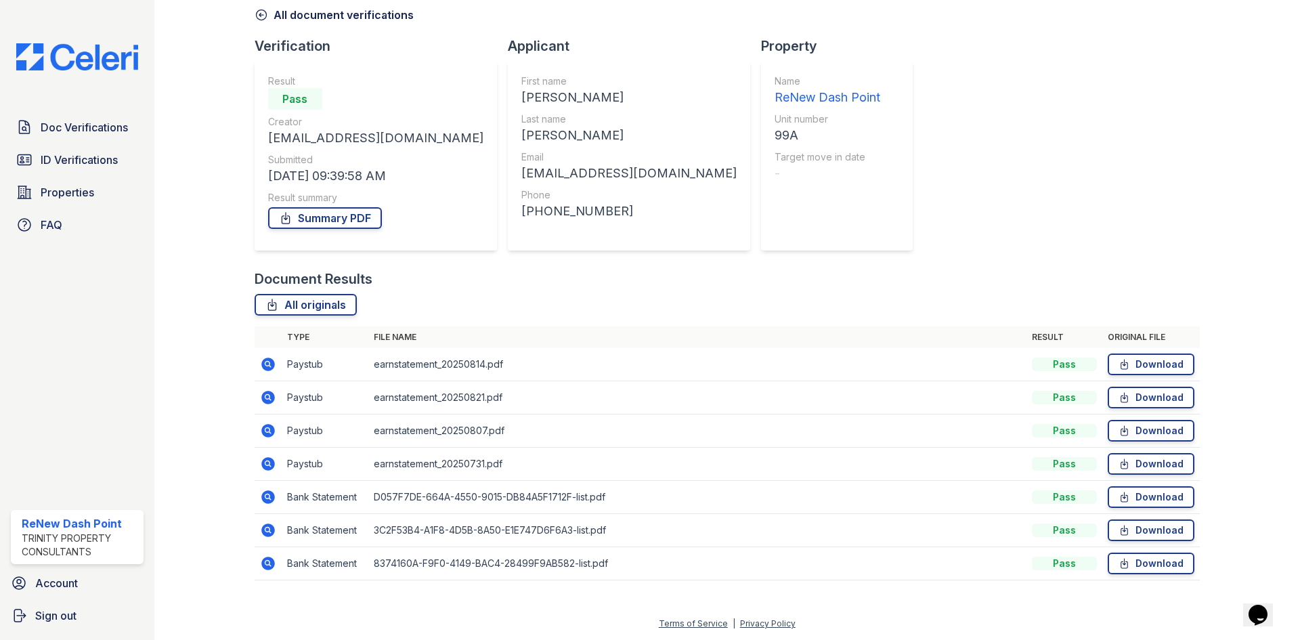
click at [270, 400] on icon at bounding box center [268, 398] width 14 height 14
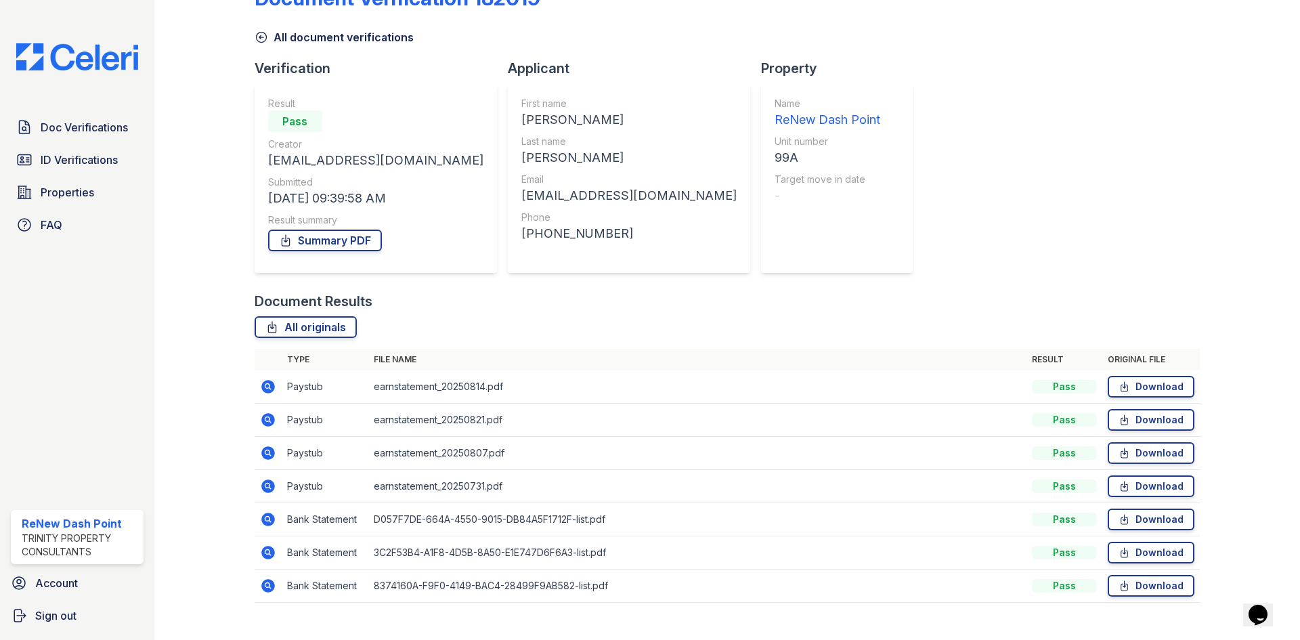
scroll to position [64, 0]
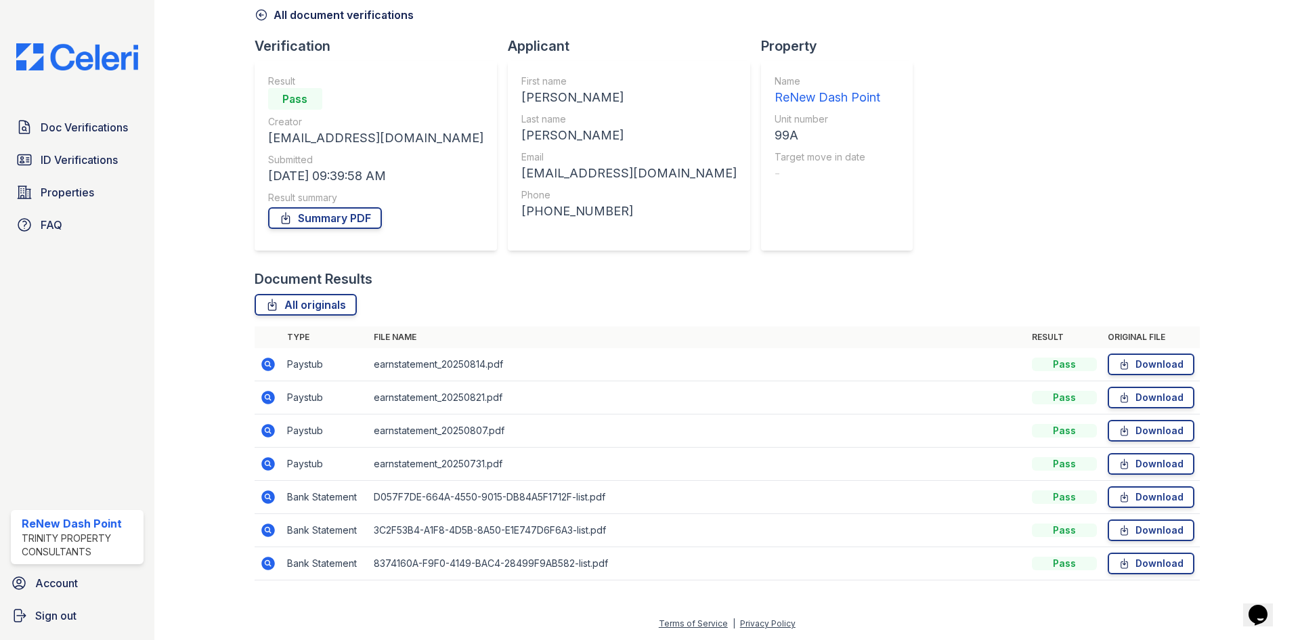
click at [255, 359] on td at bounding box center [268, 364] width 27 height 33
click at [271, 364] on icon at bounding box center [268, 365] width 14 height 14
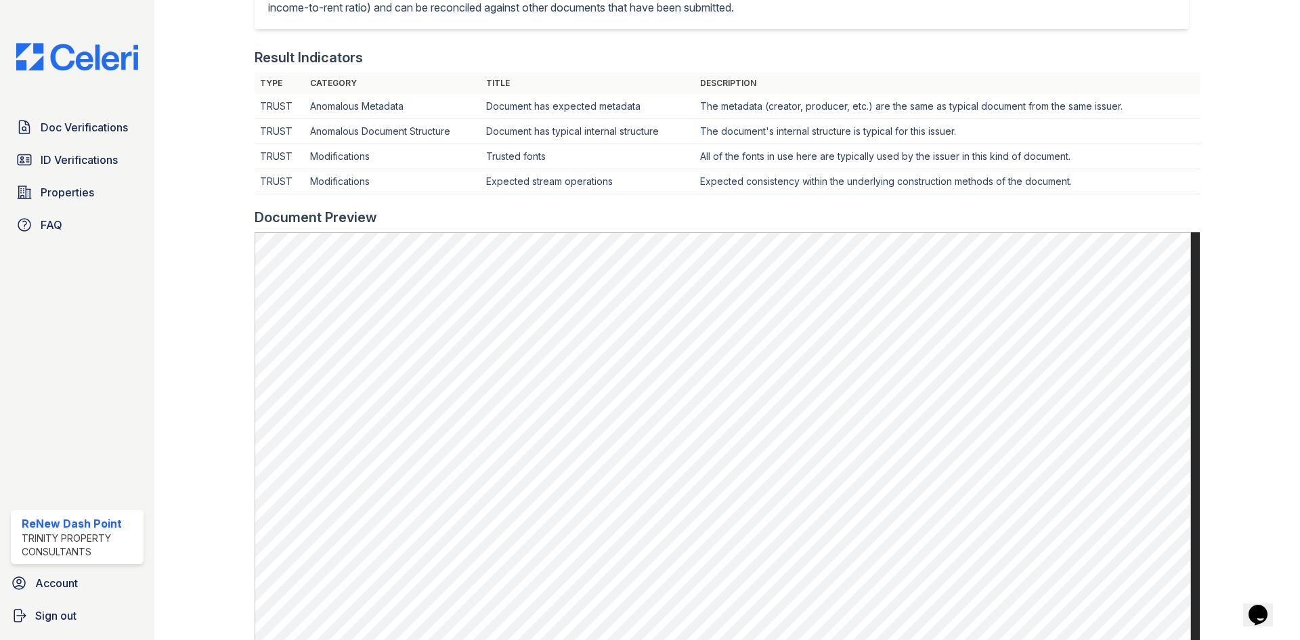
scroll to position [339, 0]
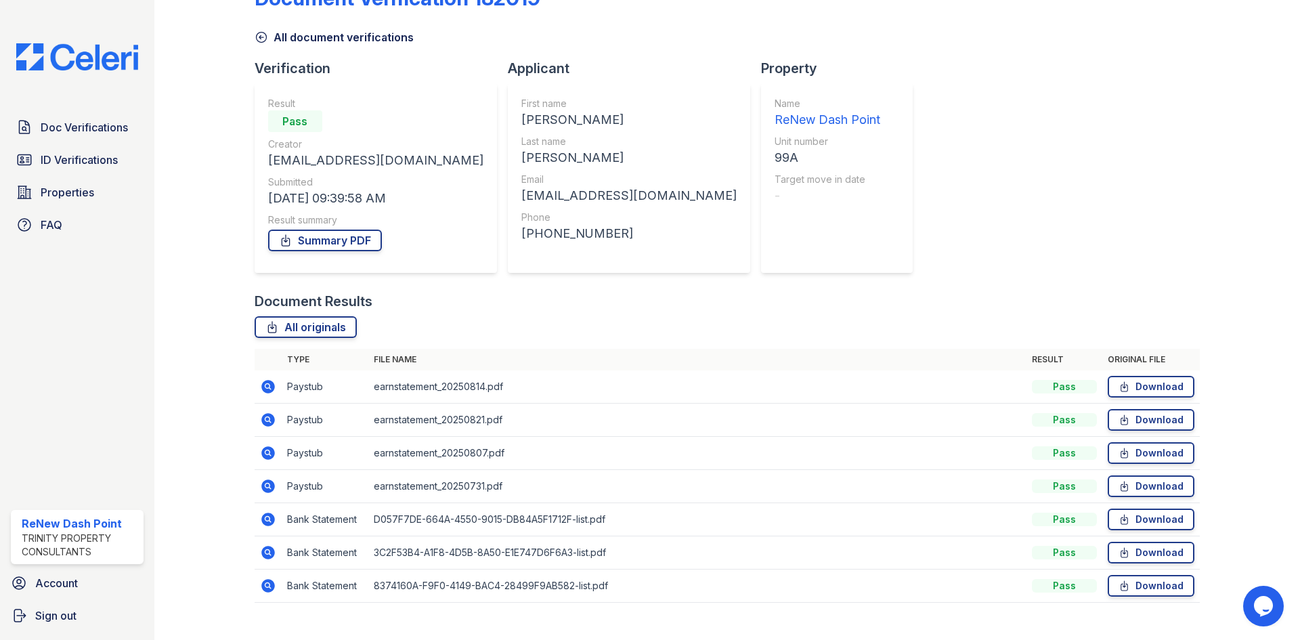
scroll to position [64, 0]
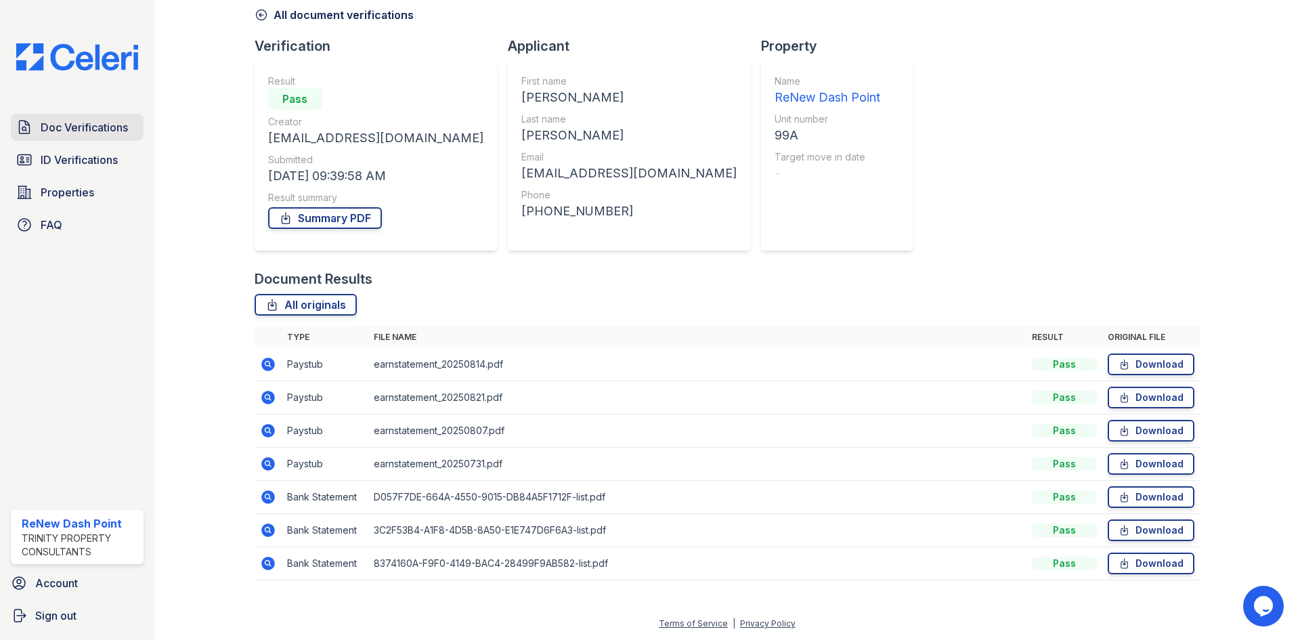
click at [87, 132] on span "Doc Verifications" at bounding box center [84, 127] width 87 height 16
click at [68, 171] on link "ID Verifications" at bounding box center [77, 159] width 133 height 27
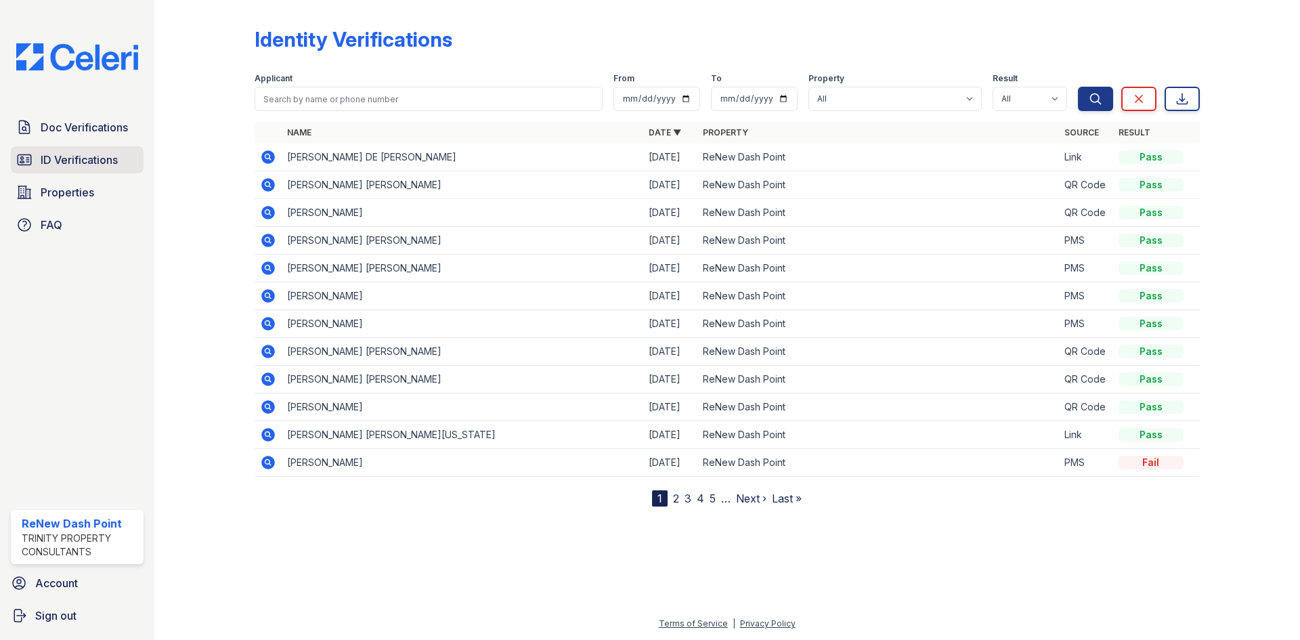
click at [93, 169] on link "ID Verifications" at bounding box center [77, 159] width 133 height 27
click at [91, 160] on span "ID Verifications" at bounding box center [79, 160] width 77 height 16
click at [117, 133] on span "Doc Verifications" at bounding box center [84, 127] width 87 height 16
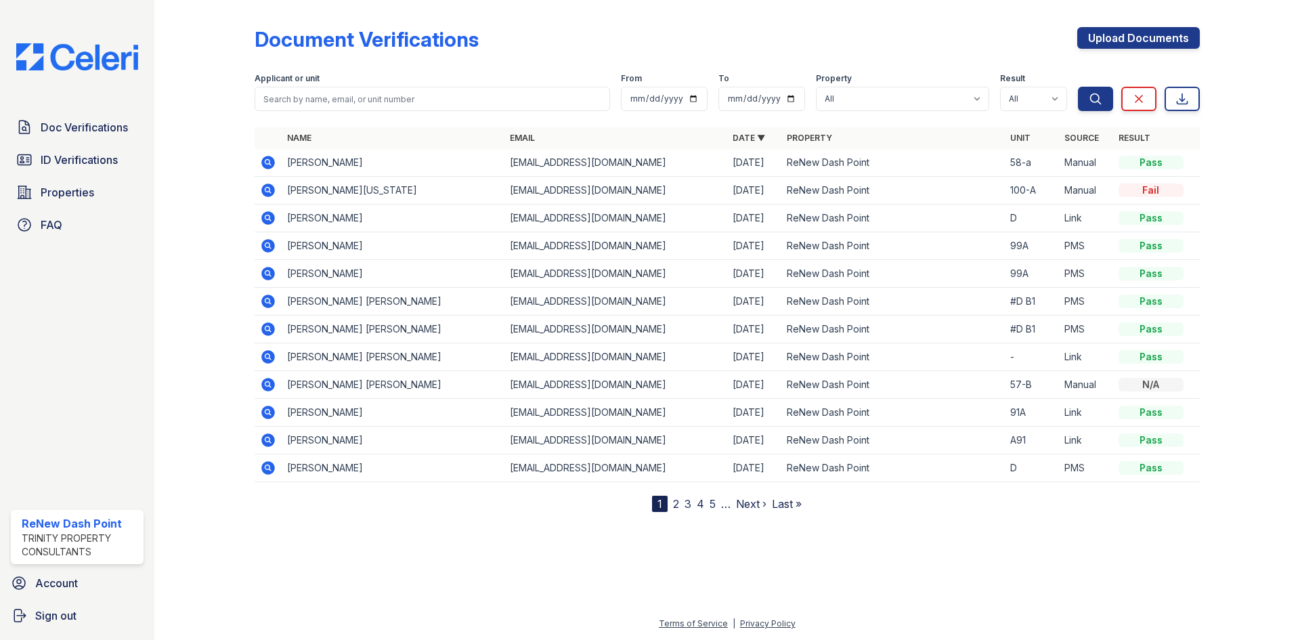
click at [267, 270] on icon at bounding box center [268, 273] width 16 height 16
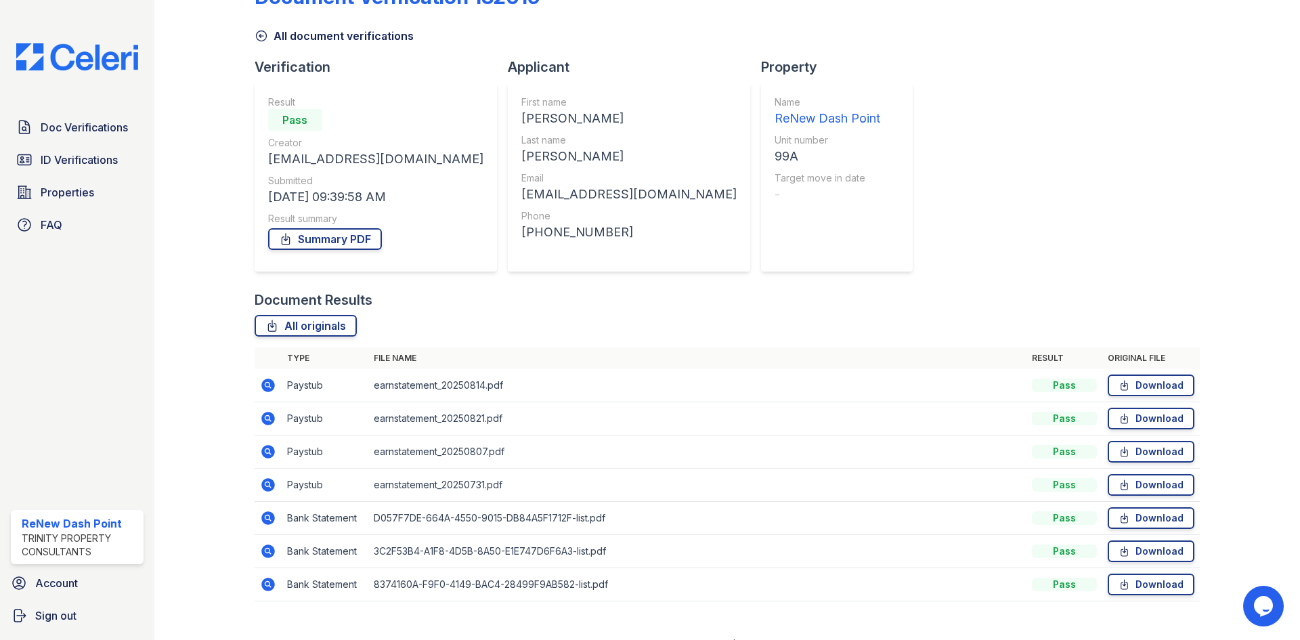
scroll to position [64, 0]
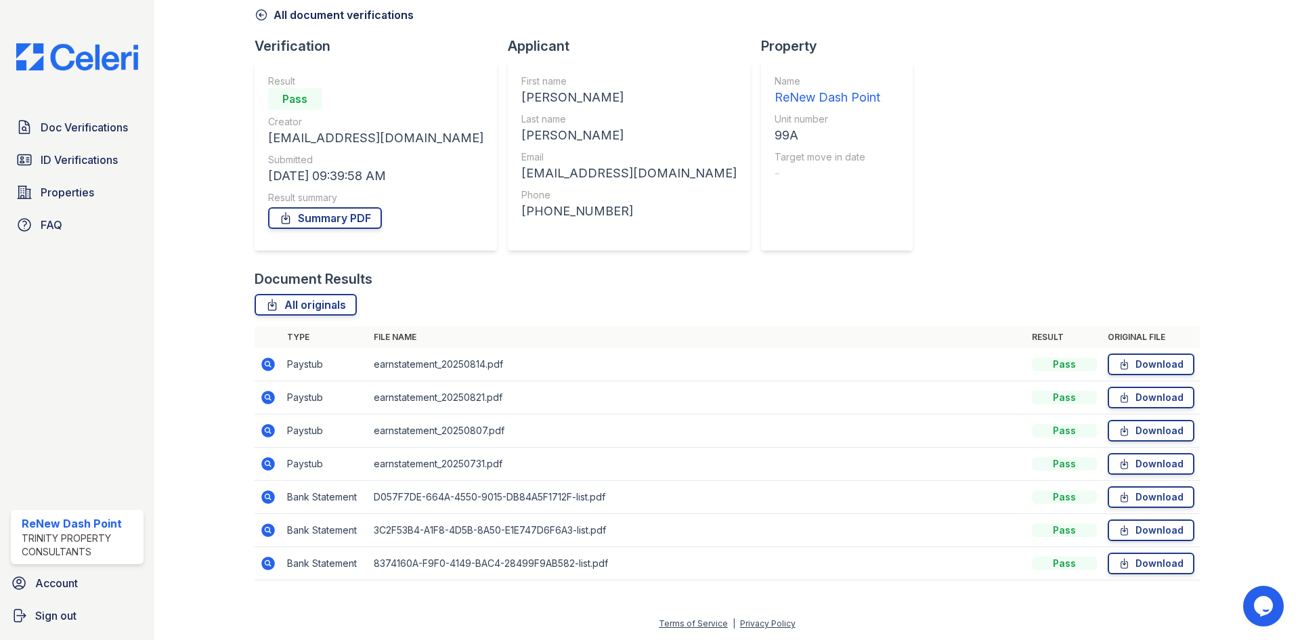
click at [269, 366] on icon at bounding box center [268, 364] width 16 height 16
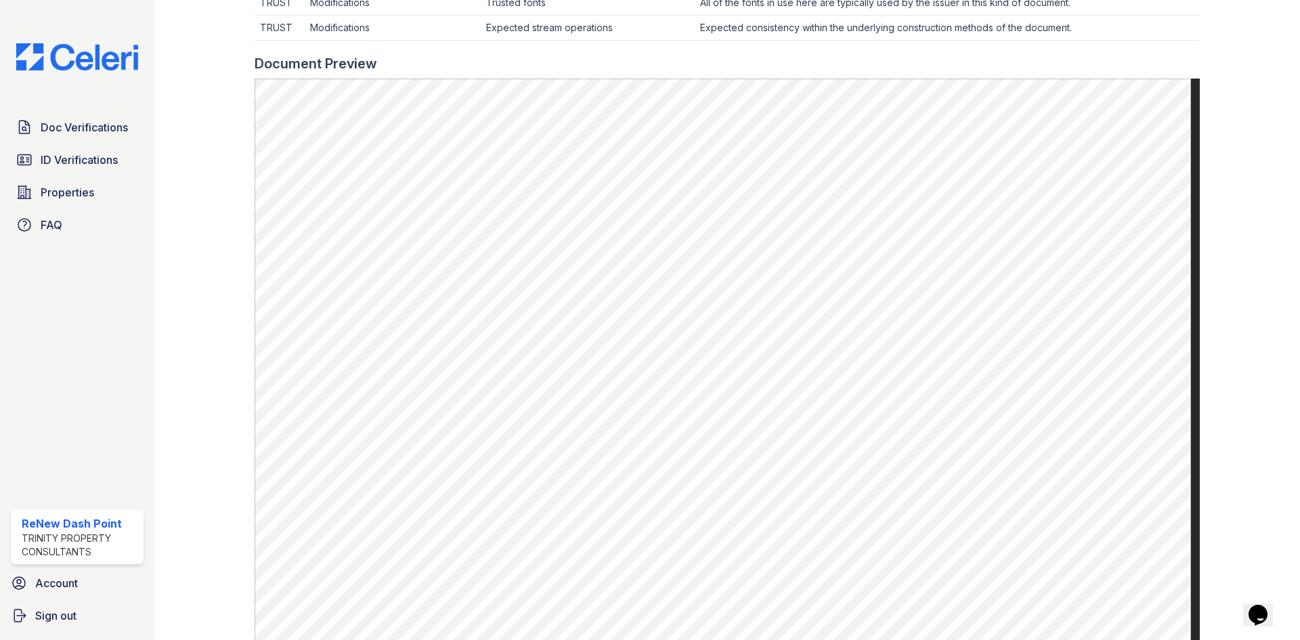
scroll to position [542, 0]
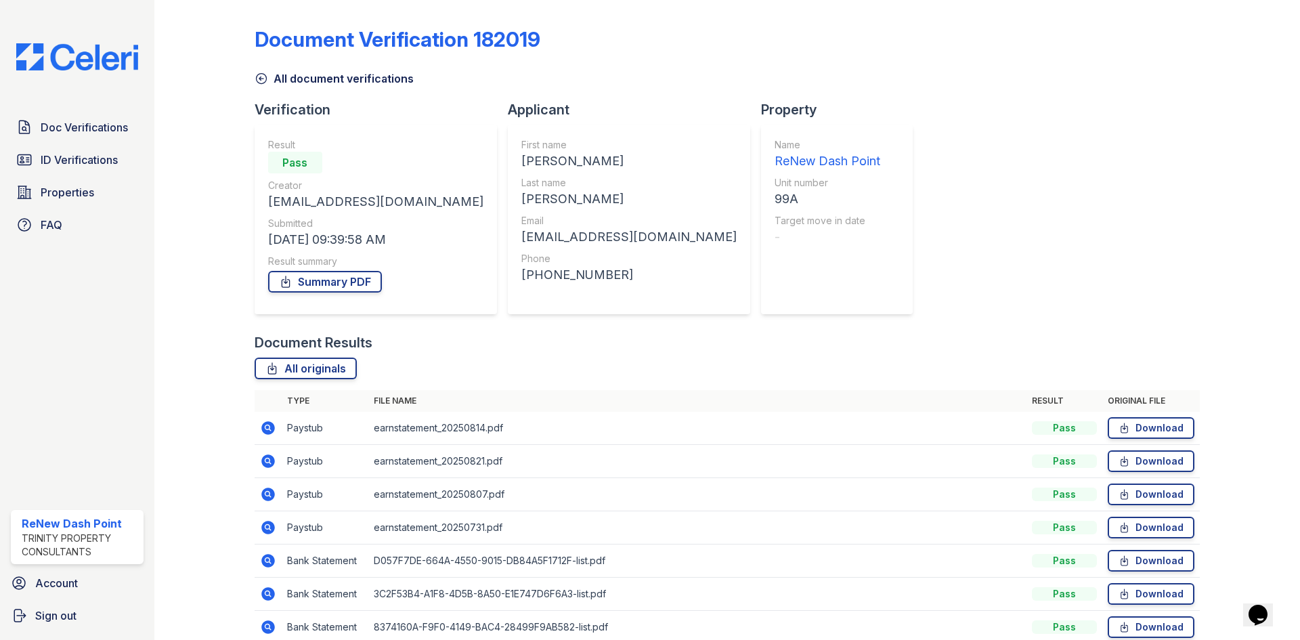
click at [265, 462] on icon at bounding box center [268, 461] width 16 height 16
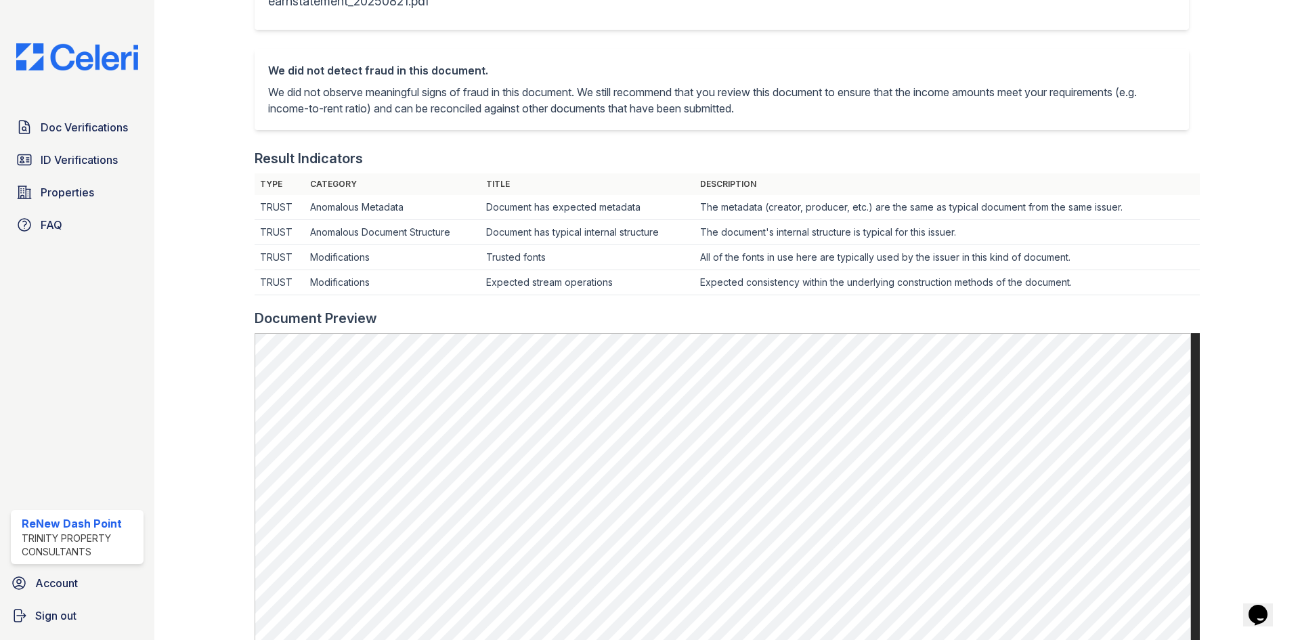
scroll to position [406, 0]
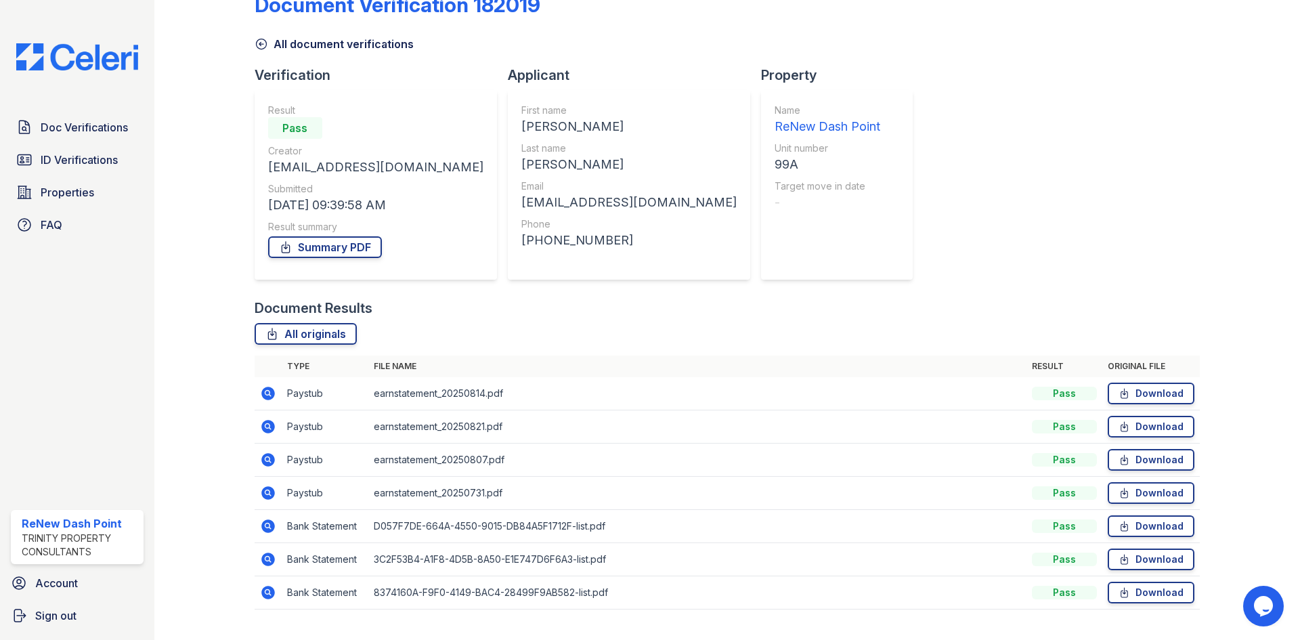
scroll to position [64, 0]
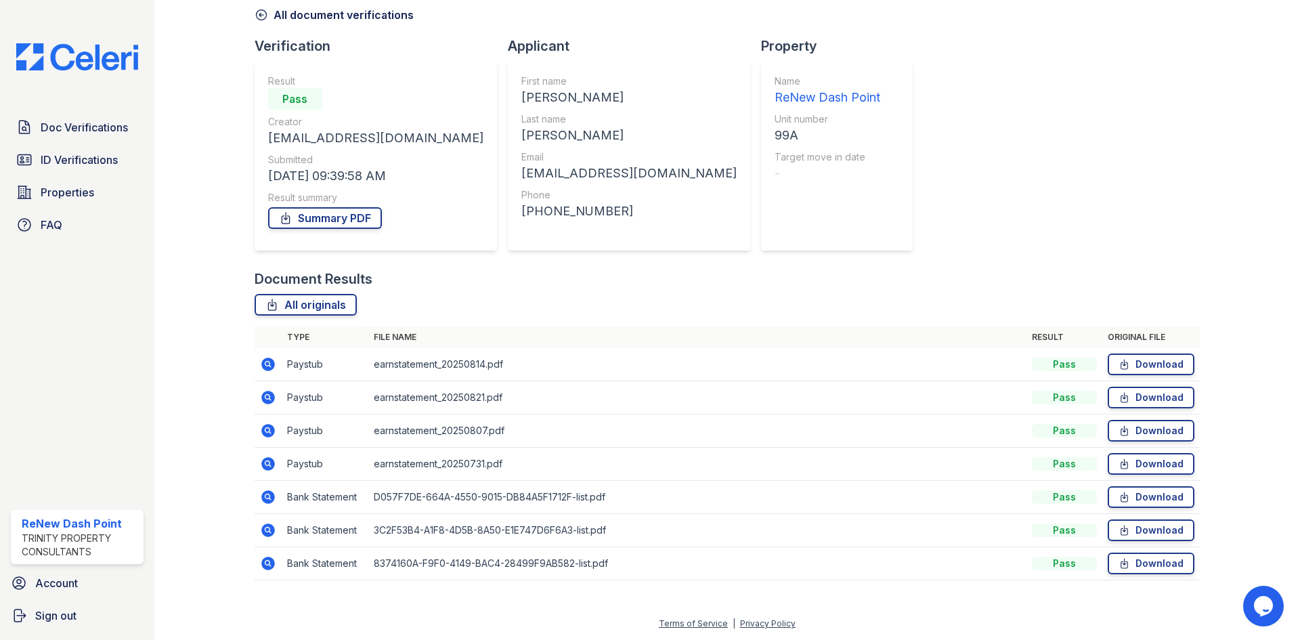
click at [253, 428] on div at bounding box center [215, 268] width 79 height 652
click at [266, 427] on icon at bounding box center [268, 431] width 14 height 14
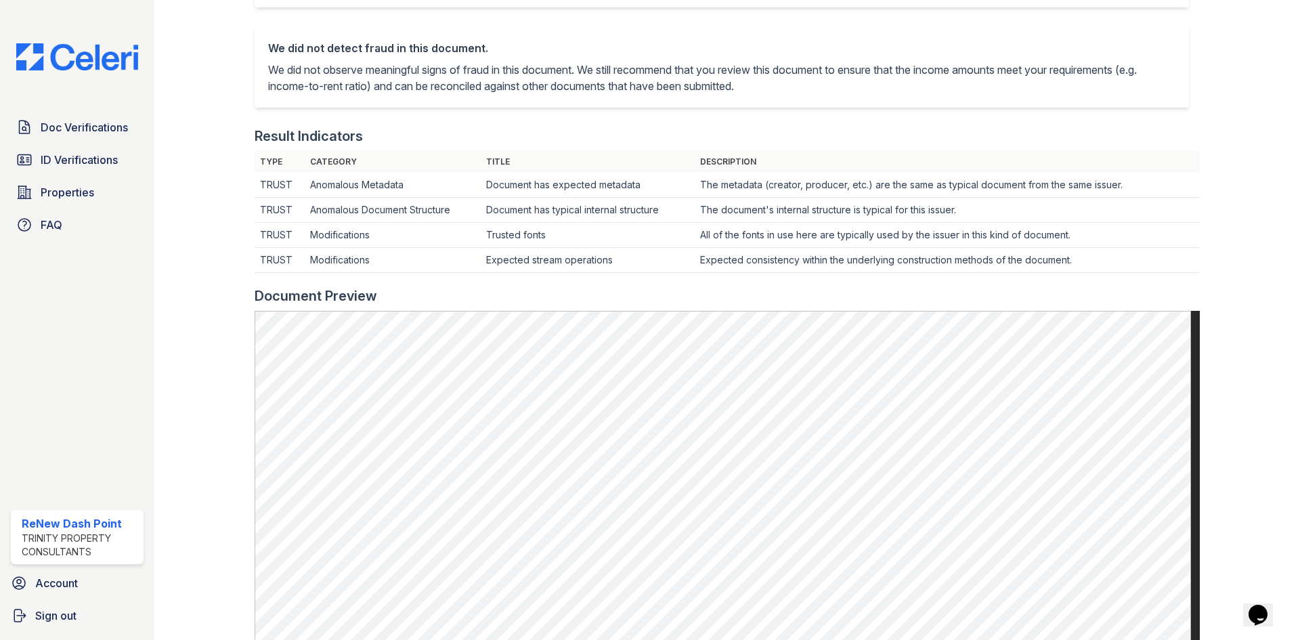
scroll to position [339, 0]
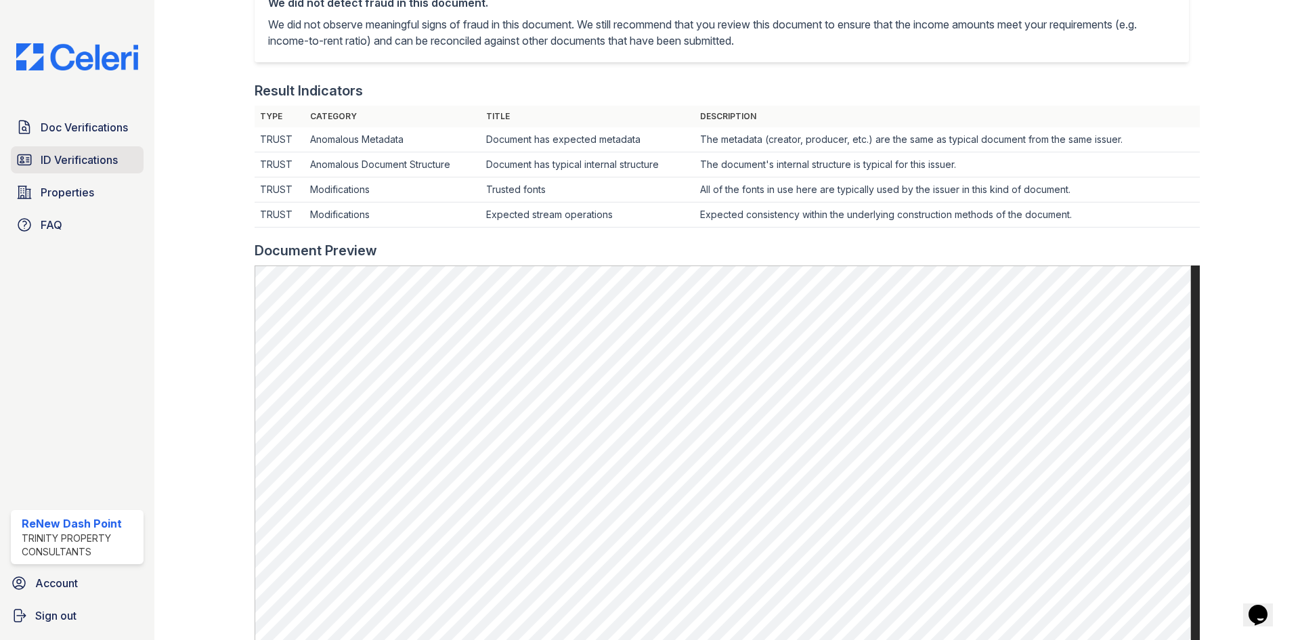
click at [46, 156] on span "ID Verifications" at bounding box center [79, 160] width 77 height 16
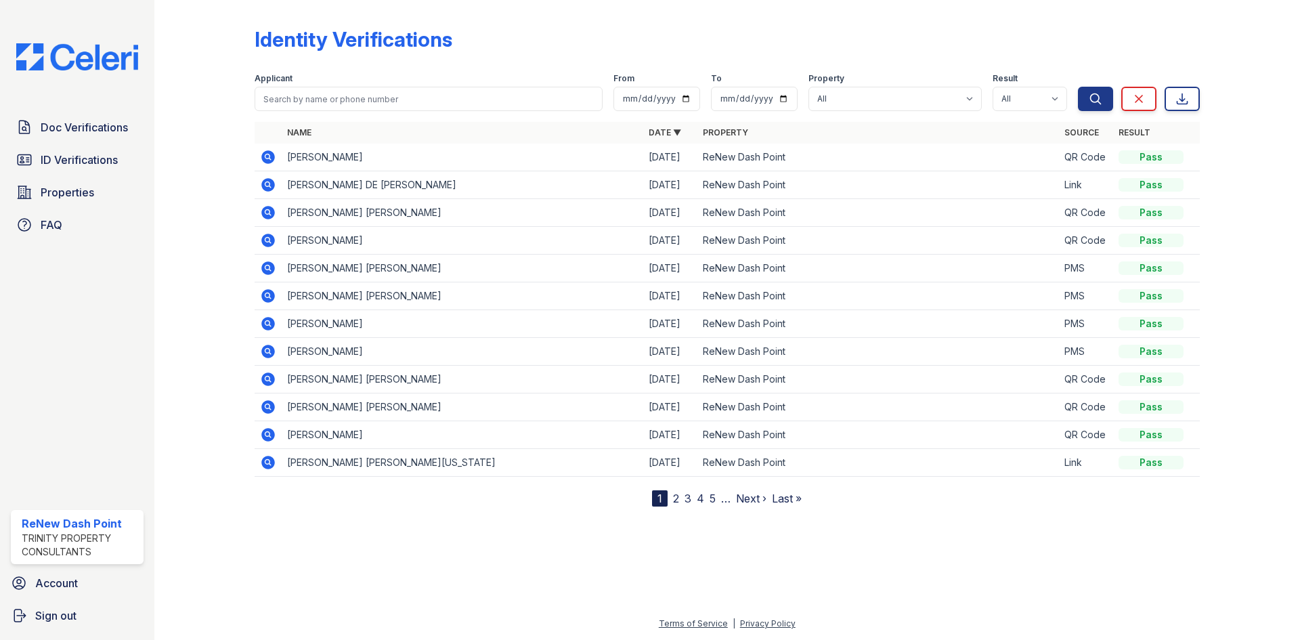
click at [584, 29] on div "Identity Verifications" at bounding box center [727, 44] width 945 height 35
click at [347, 163] on td "[PERSON_NAME]" at bounding box center [463, 158] width 362 height 28
click at [272, 158] on icon at bounding box center [268, 157] width 14 height 14
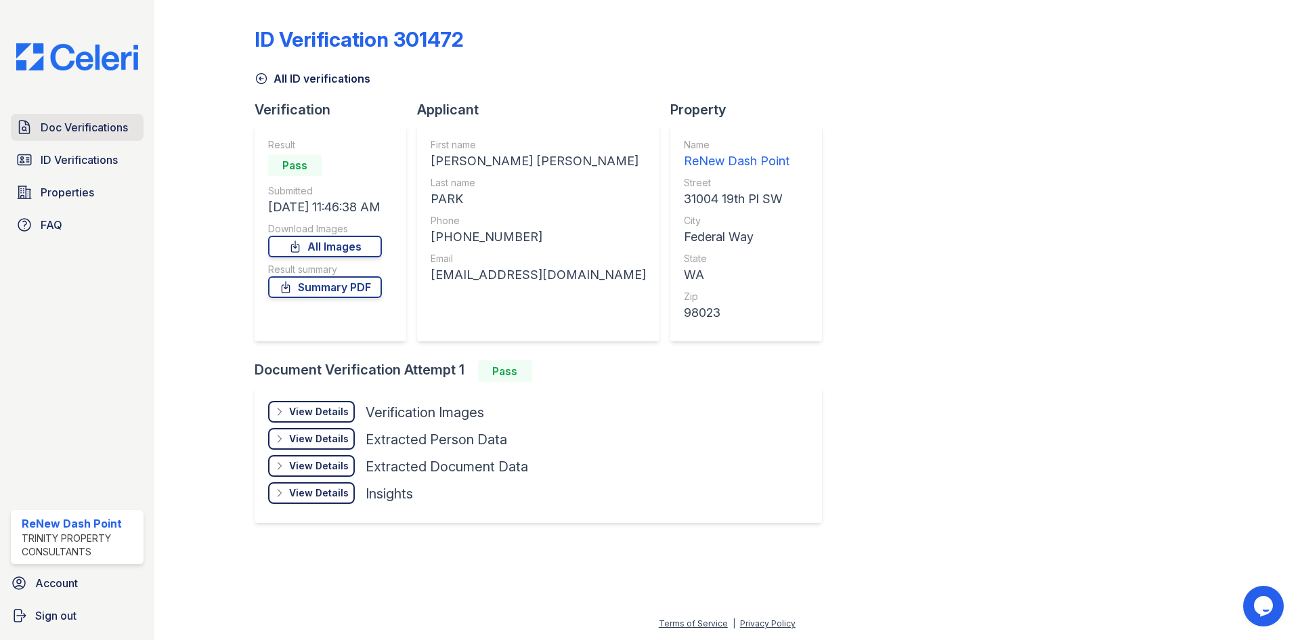
click at [112, 132] on span "Doc Verifications" at bounding box center [84, 127] width 87 height 16
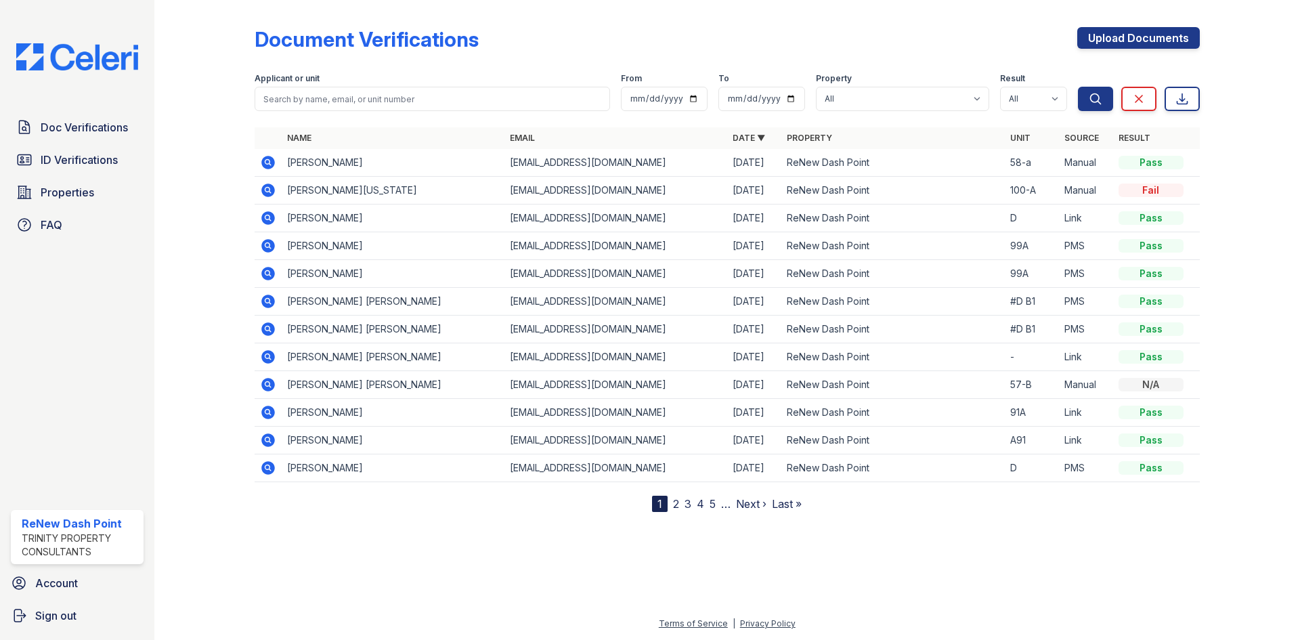
click at [271, 275] on icon at bounding box center [268, 274] width 14 height 14
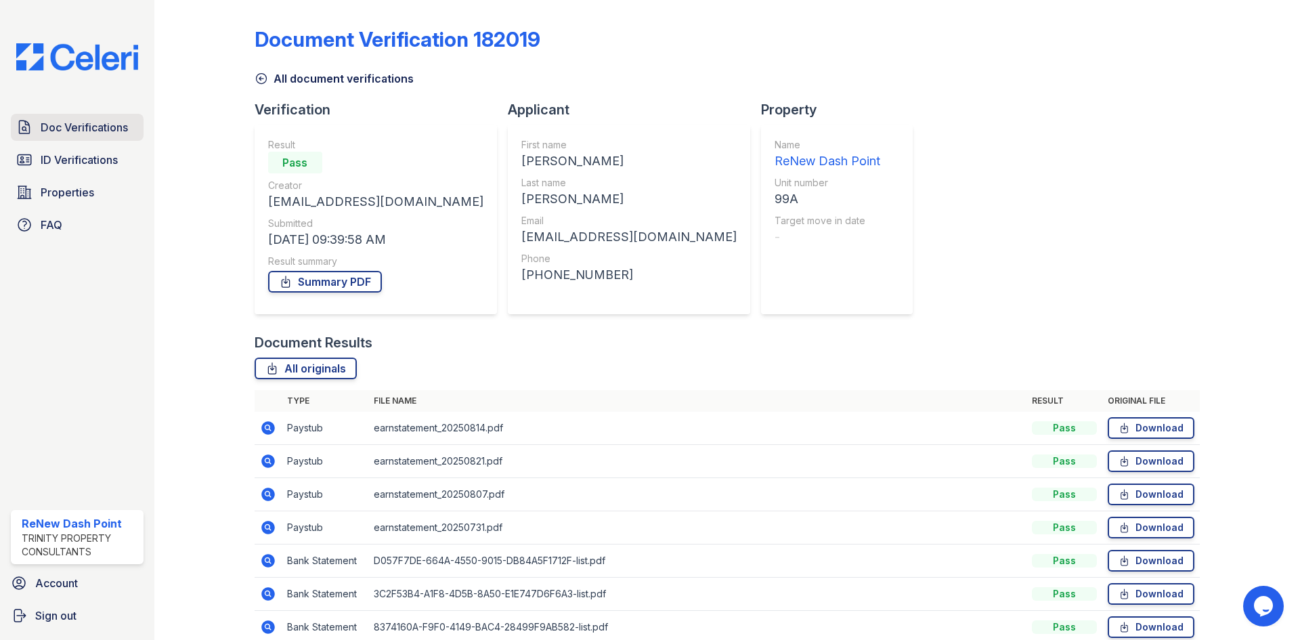
click at [75, 137] on link "Doc Verifications" at bounding box center [77, 127] width 133 height 27
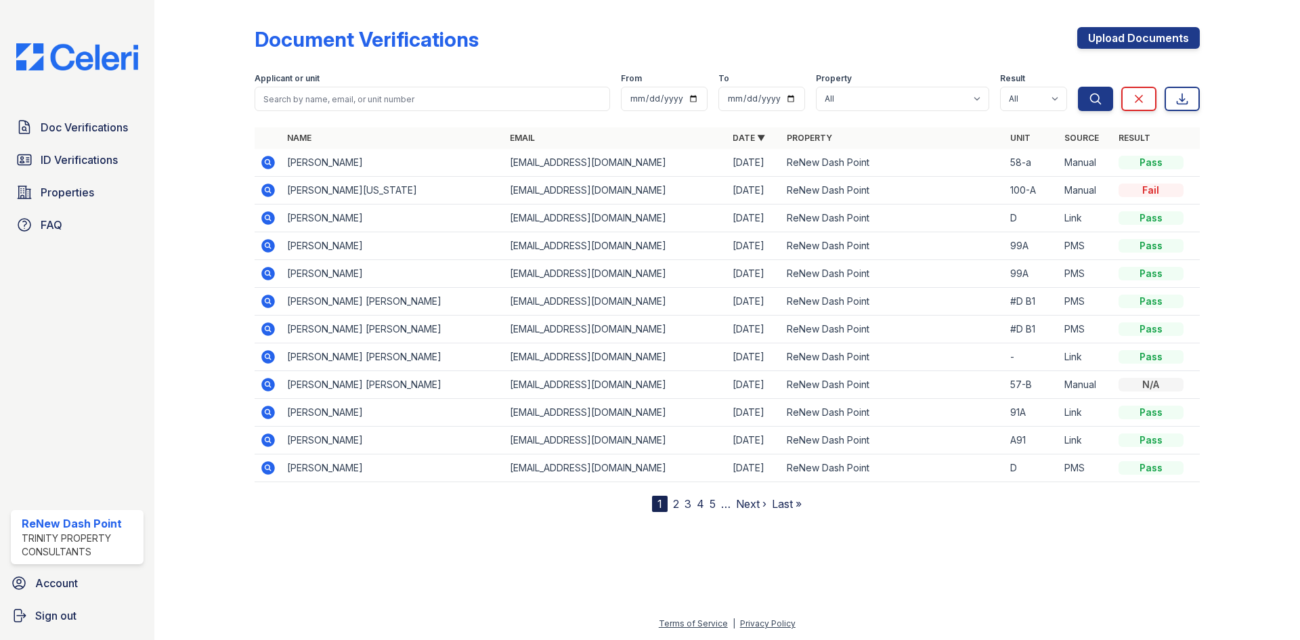
click at [272, 246] on icon at bounding box center [268, 246] width 14 height 14
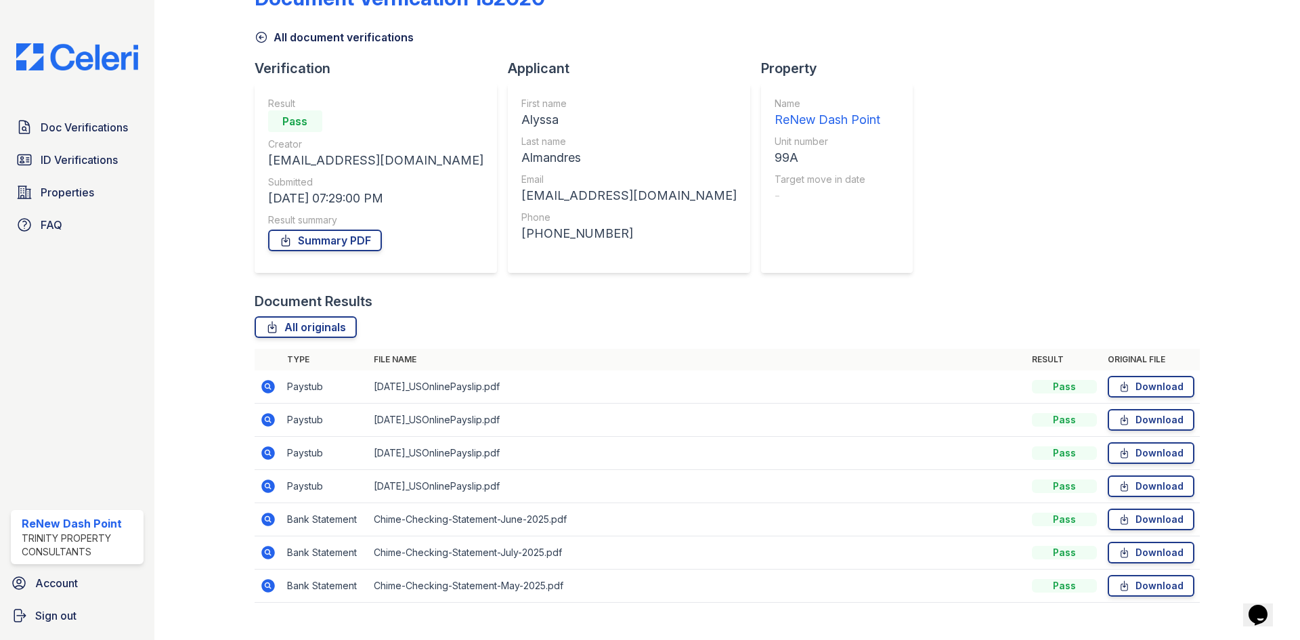
scroll to position [64, 0]
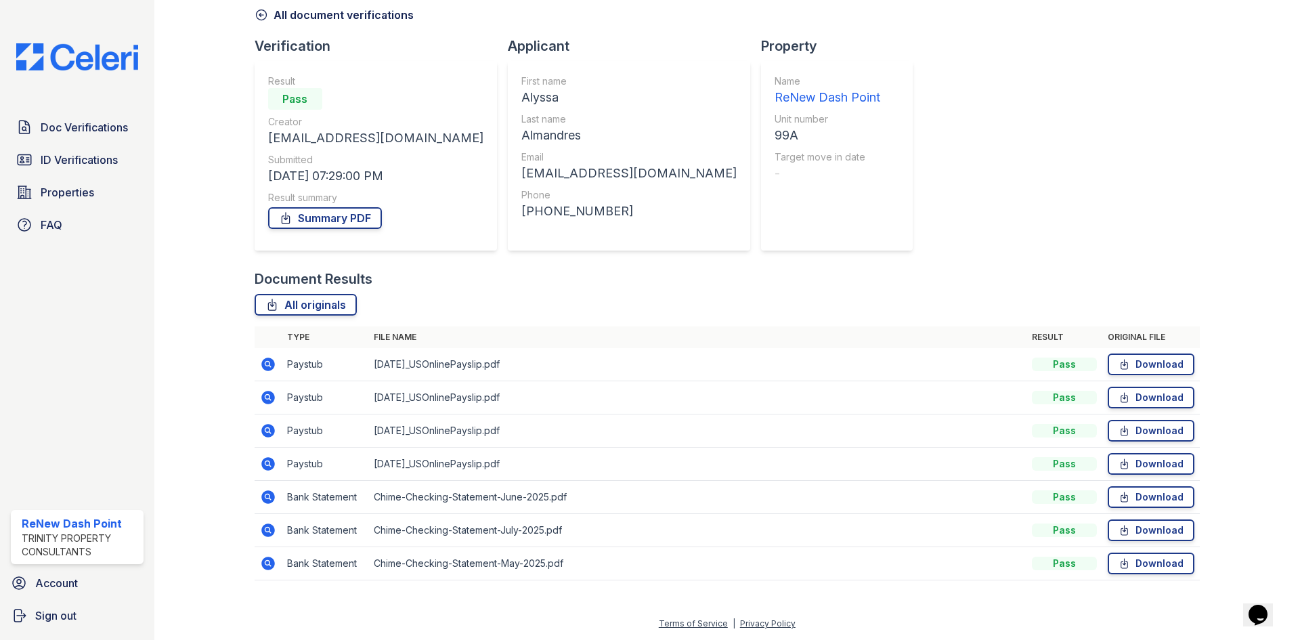
click at [267, 463] on icon at bounding box center [266, 462] width 3 height 3
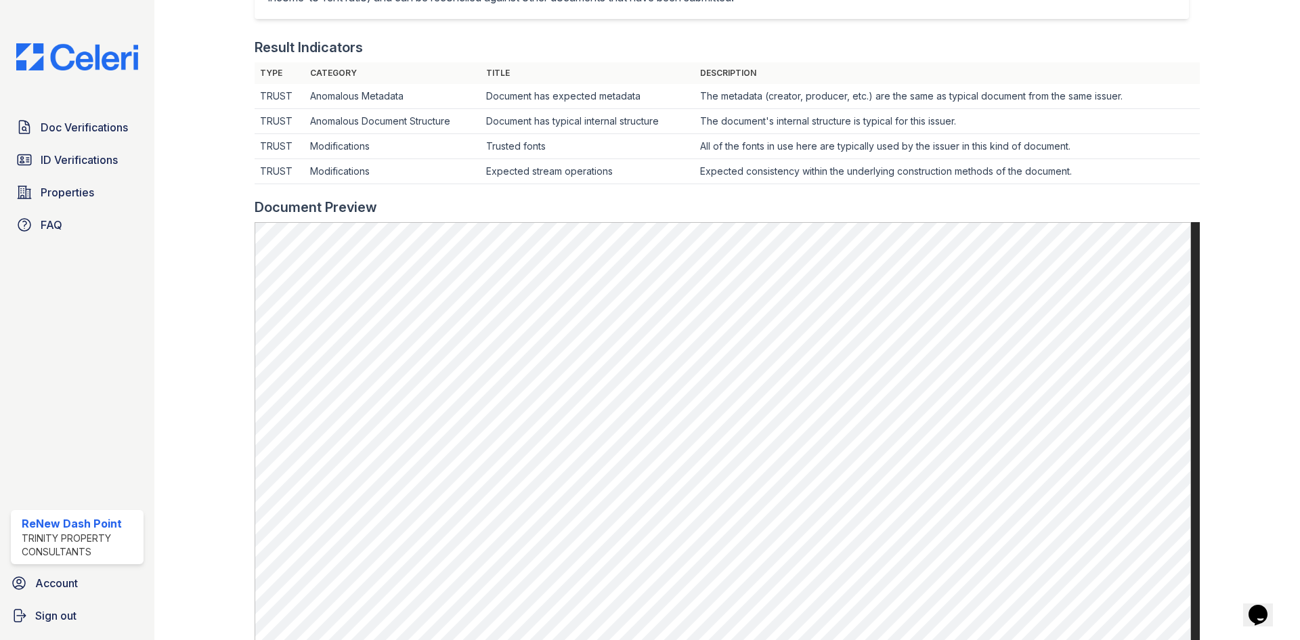
scroll to position [406, 0]
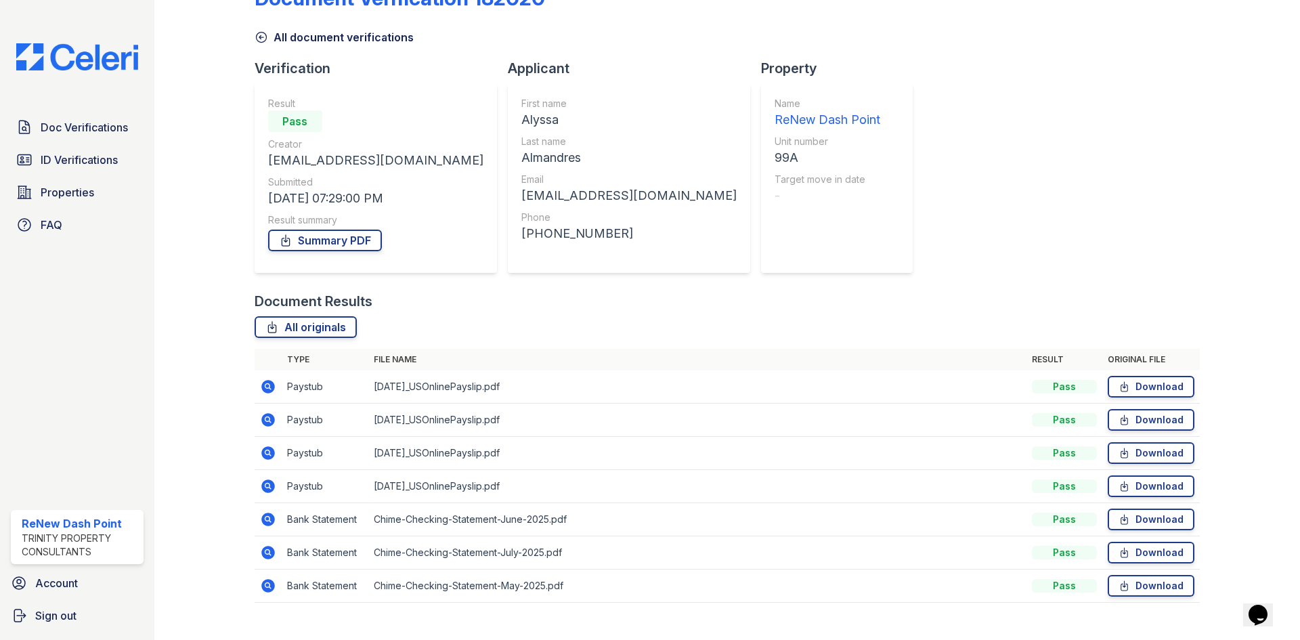
scroll to position [64, 0]
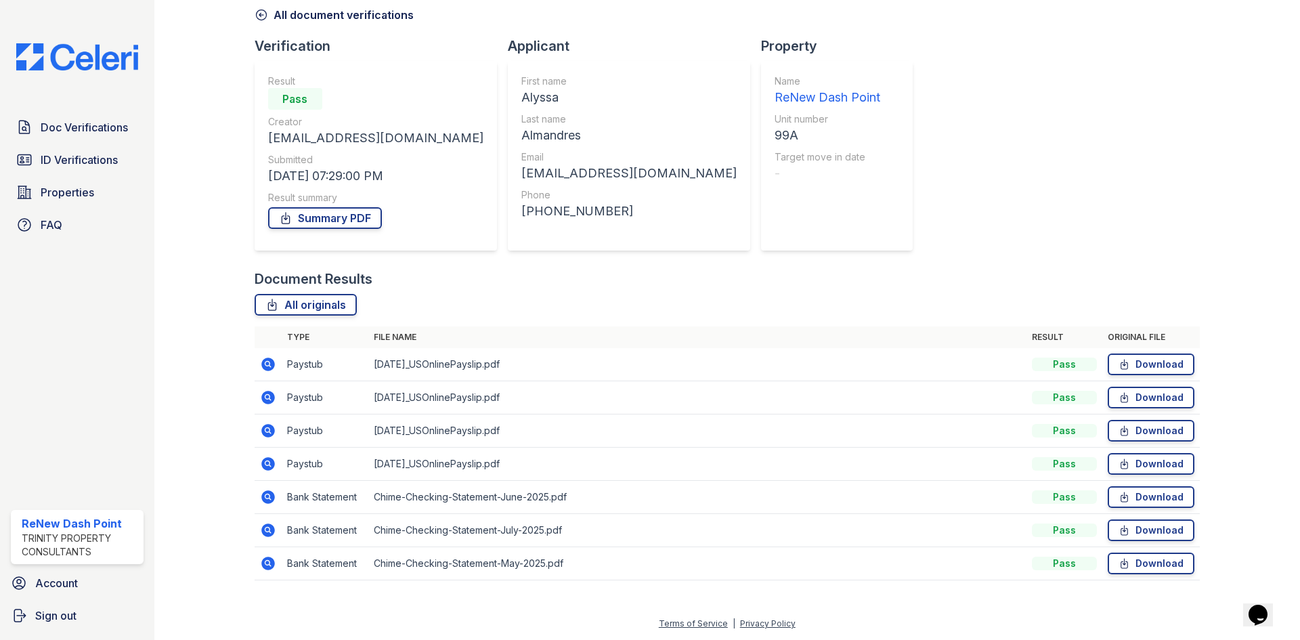
click at [265, 368] on icon at bounding box center [268, 365] width 14 height 14
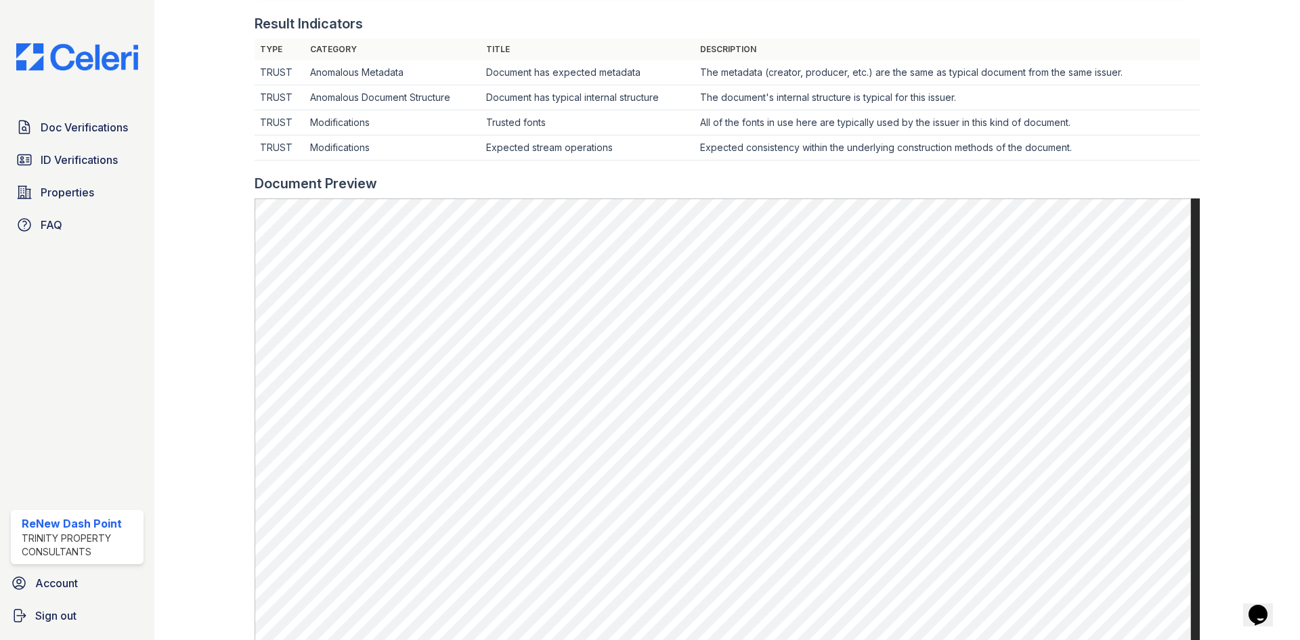
scroll to position [406, 0]
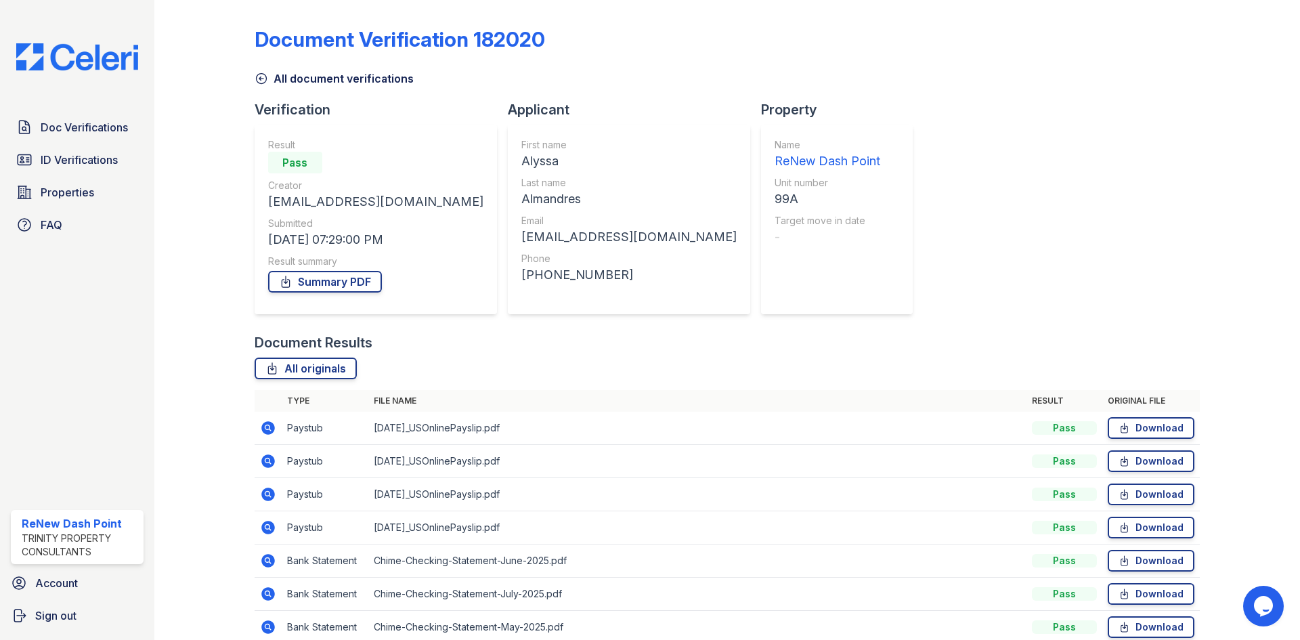
click at [271, 467] on icon at bounding box center [268, 461] width 14 height 14
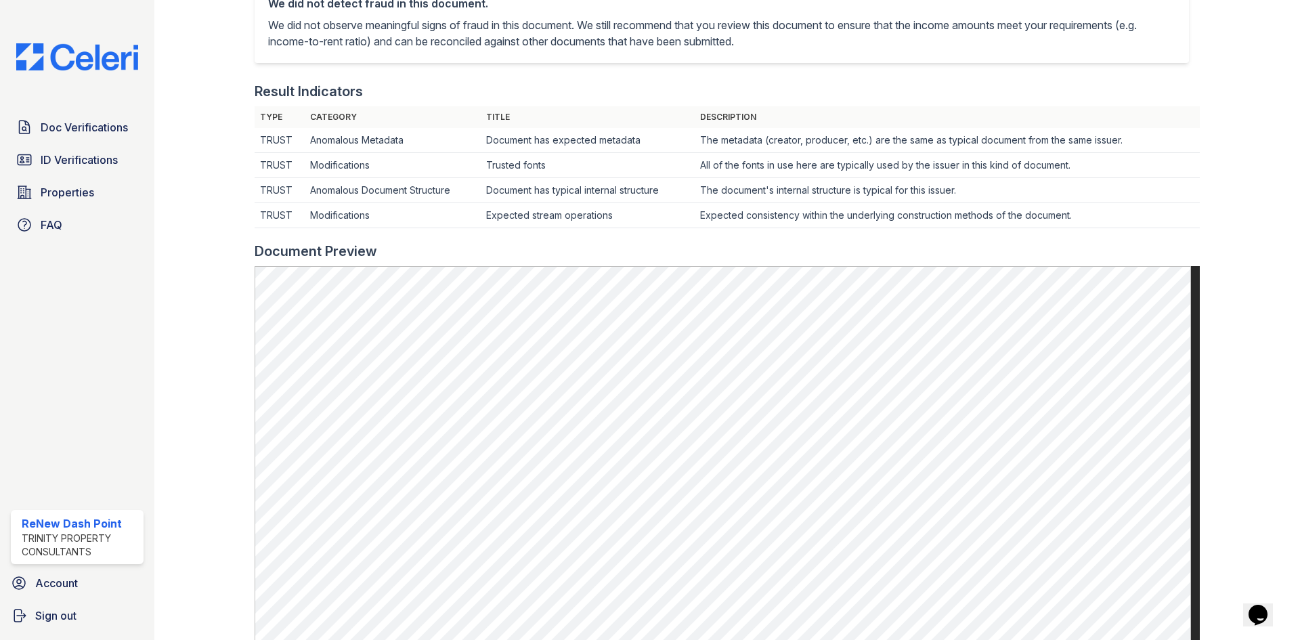
scroll to position [339, 0]
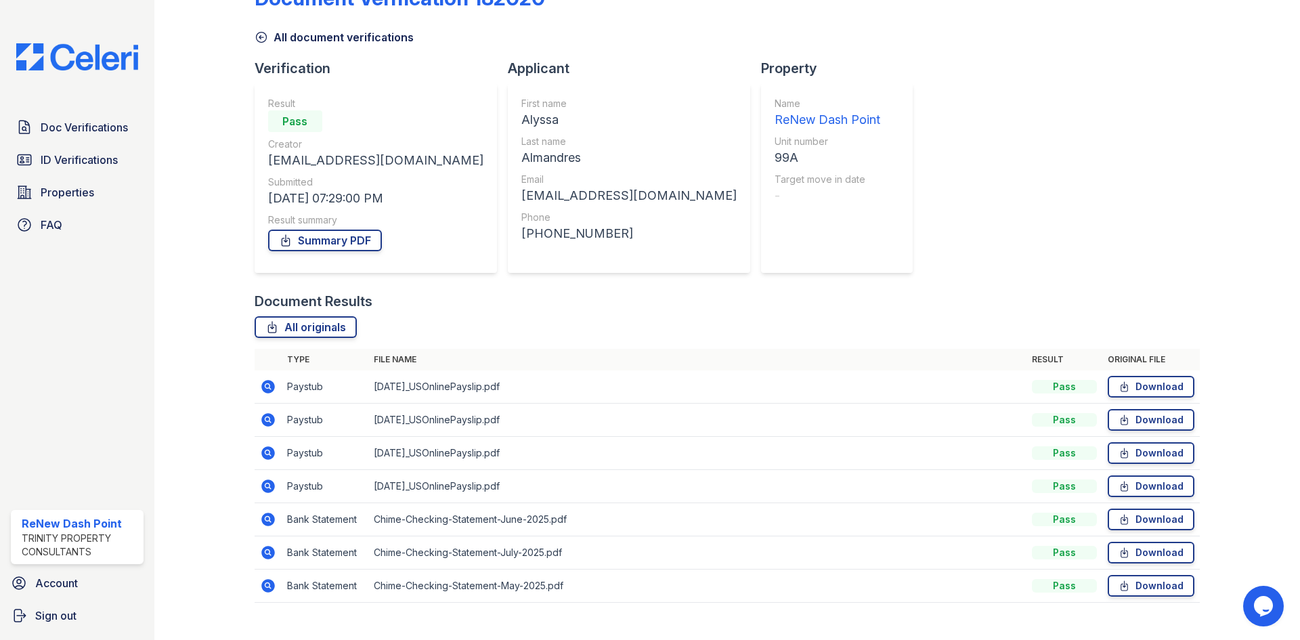
scroll to position [64, 0]
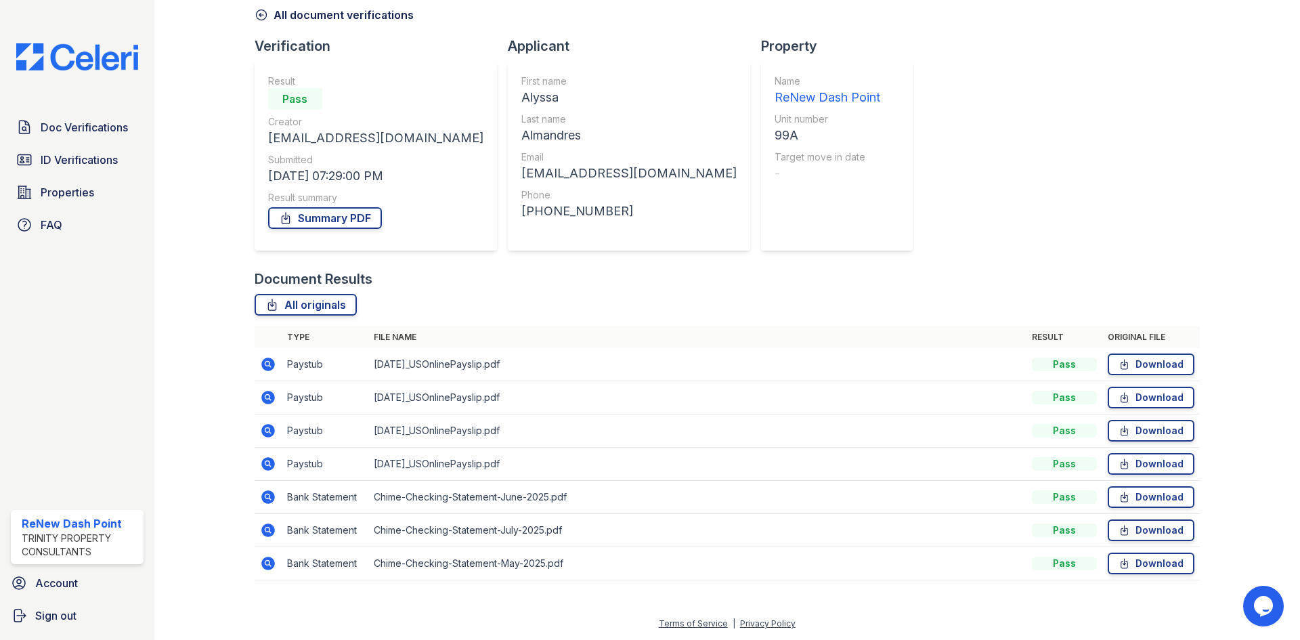
click at [270, 435] on icon at bounding box center [268, 431] width 14 height 14
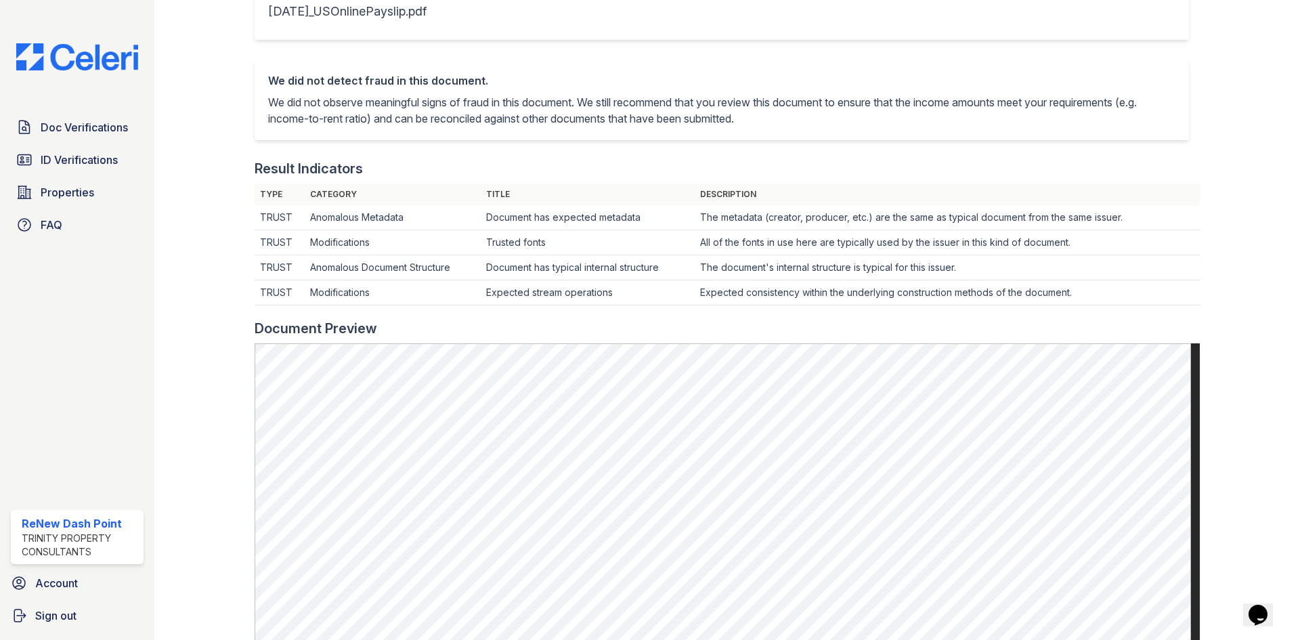
scroll to position [339, 0]
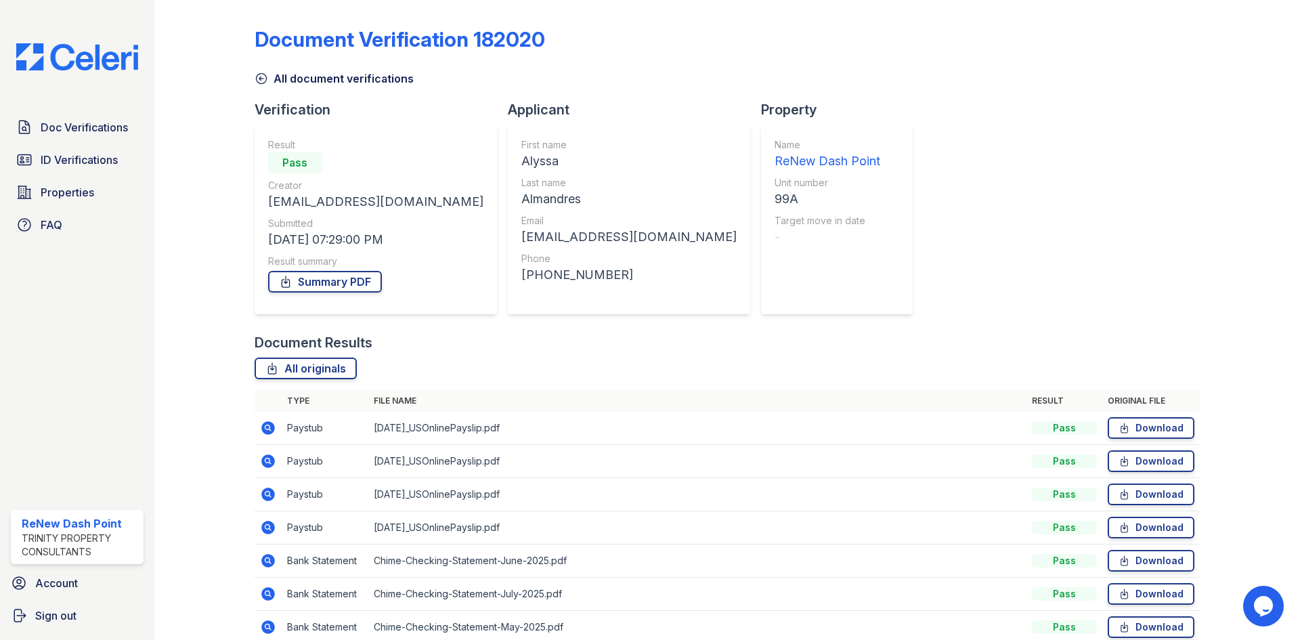
scroll to position [64, 0]
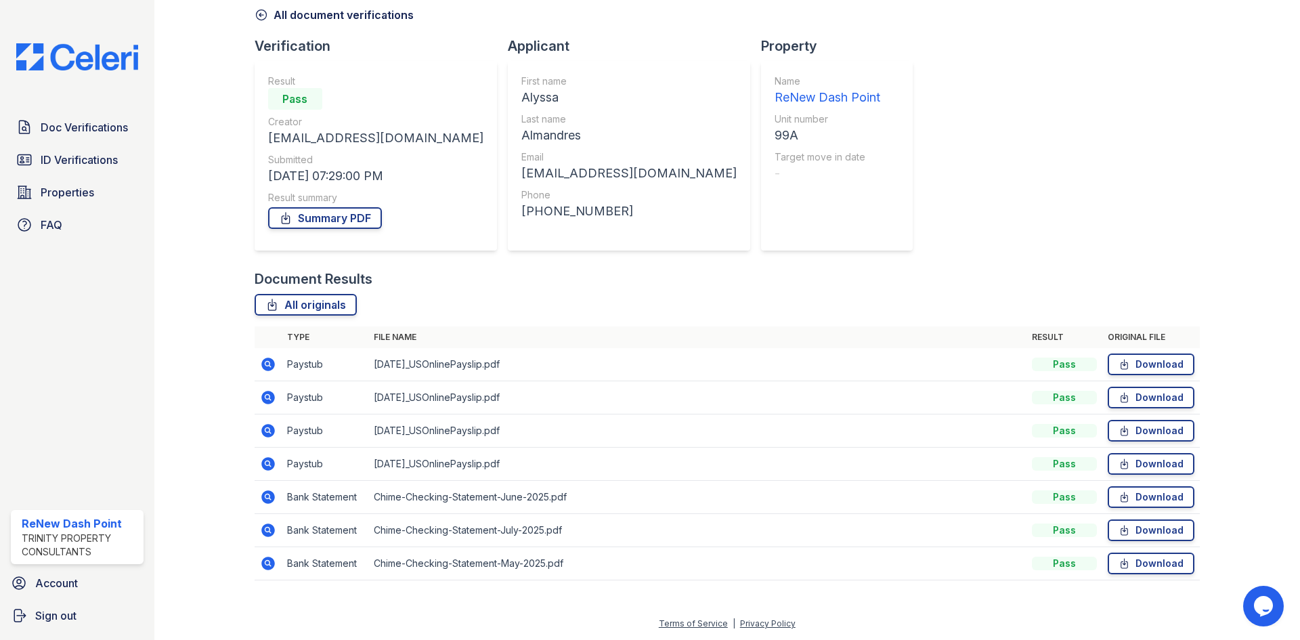
click at [268, 460] on icon at bounding box center [268, 464] width 14 height 14
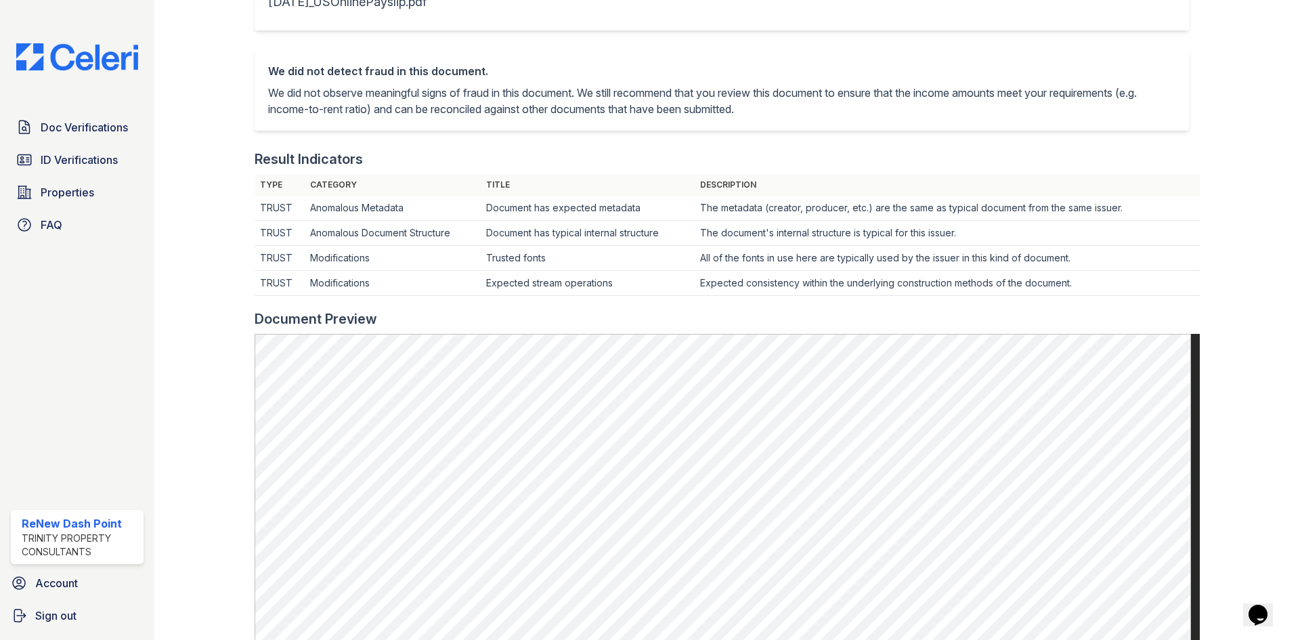
scroll to position [339, 0]
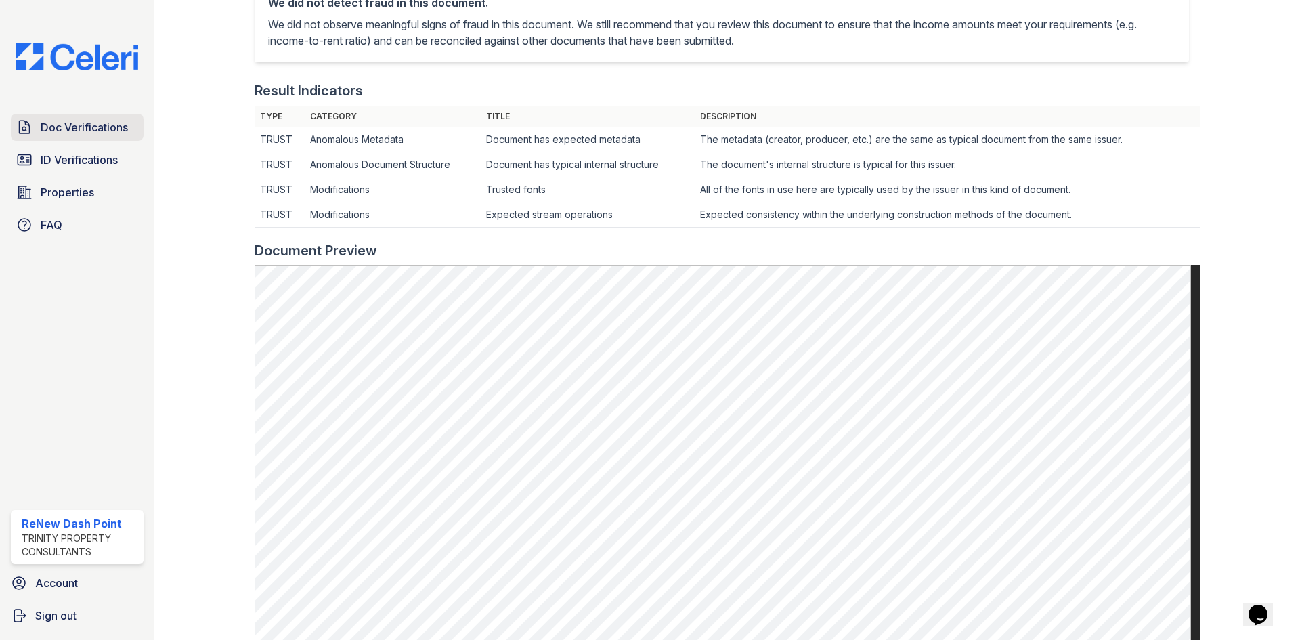
click at [114, 140] on link "Doc Verifications" at bounding box center [77, 127] width 133 height 27
